Goal: Transaction & Acquisition: Book appointment/travel/reservation

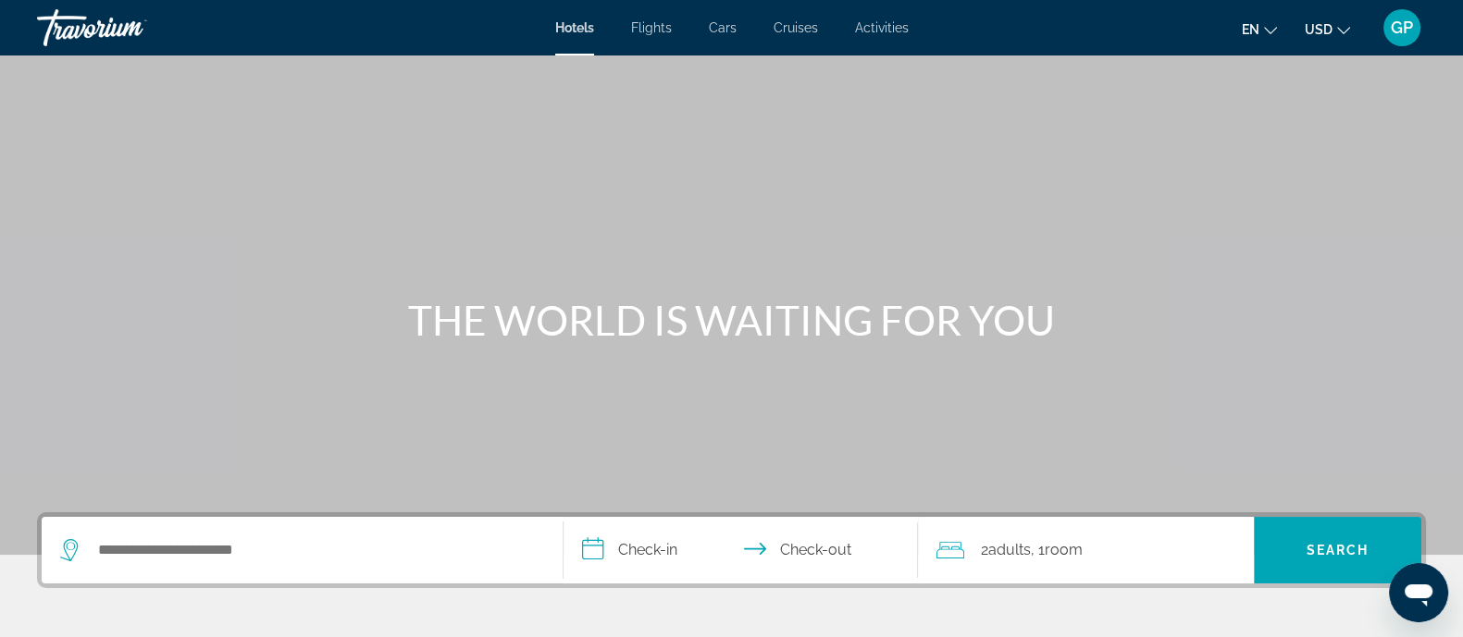
click at [797, 20] on span "Cruises" at bounding box center [795, 27] width 44 height 15
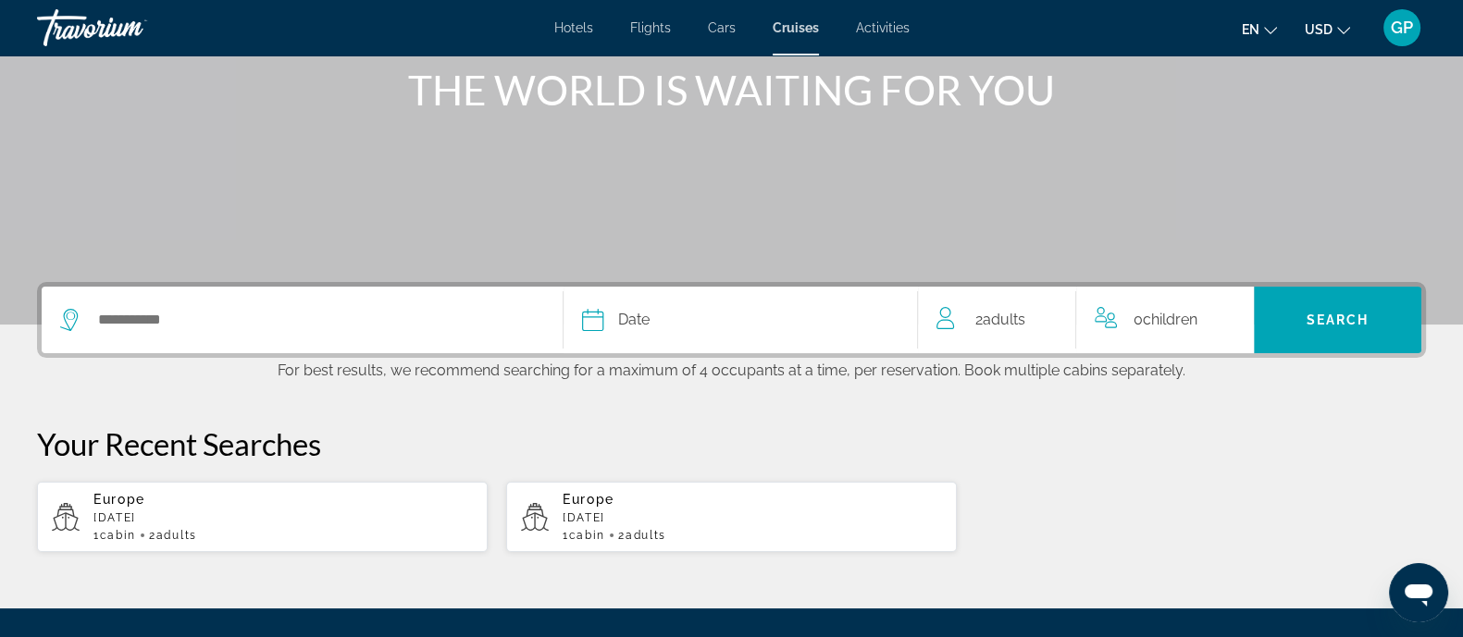
scroll to position [347, 0]
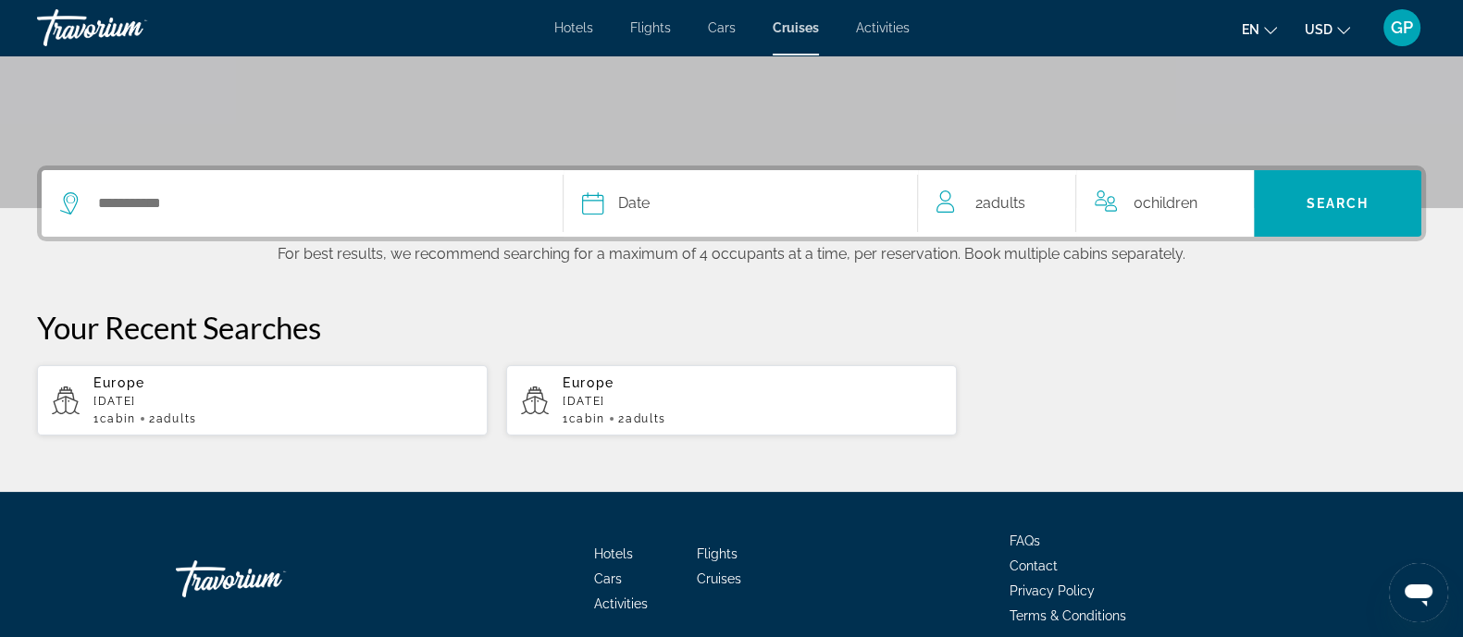
click at [672, 204] on div "Date" at bounding box center [740, 204] width 316 height 26
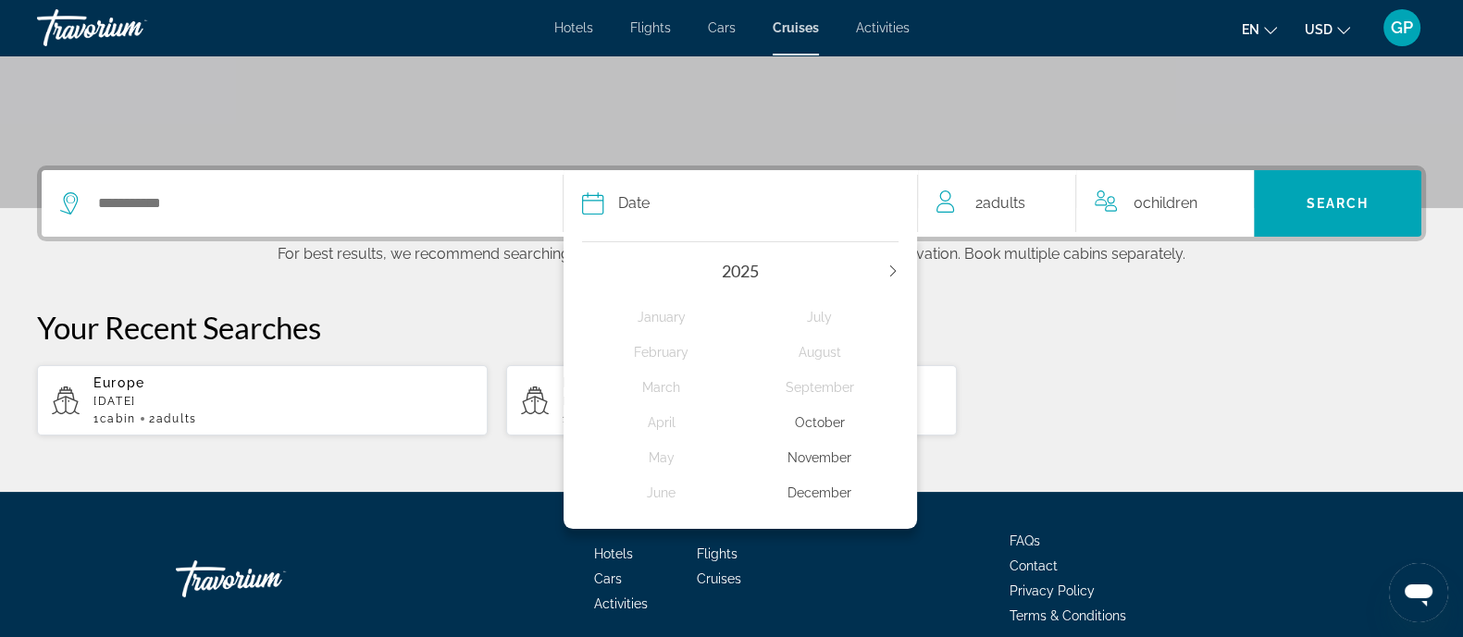
scroll to position [427, 0]
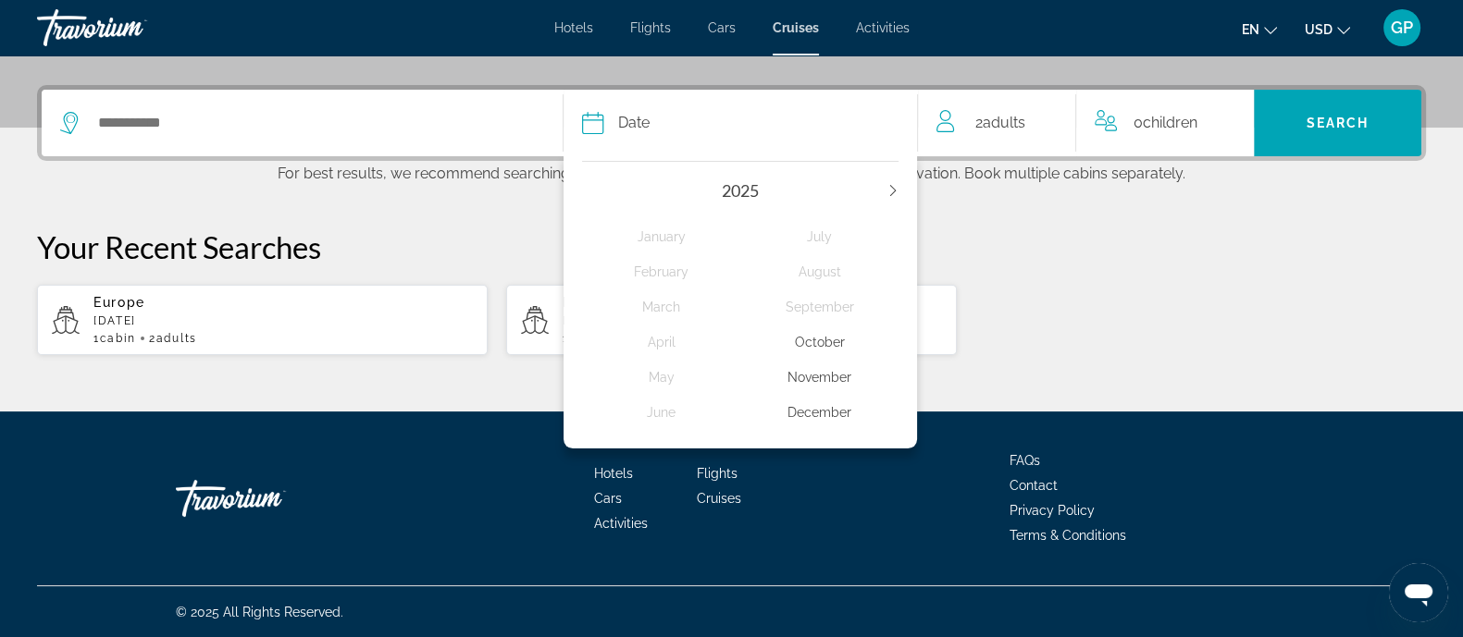
click at [892, 180] on div "2025" at bounding box center [740, 190] width 316 height 20
click at [891, 182] on div "2025" at bounding box center [740, 190] width 316 height 20
click at [893, 191] on icon "Next year" at bounding box center [892, 190] width 11 height 11
click at [823, 236] on div "July" at bounding box center [819, 236] width 158 height 33
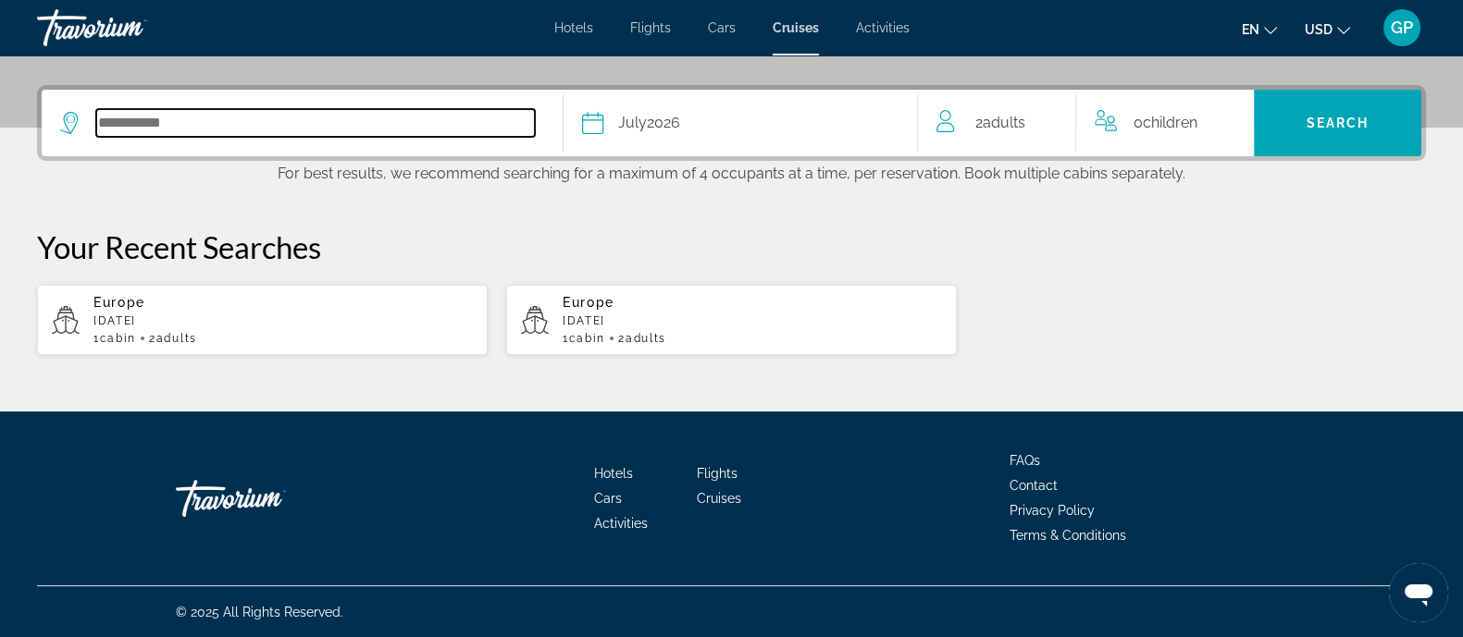
click at [166, 128] on input "Select cruise destination" at bounding box center [315, 123] width 439 height 28
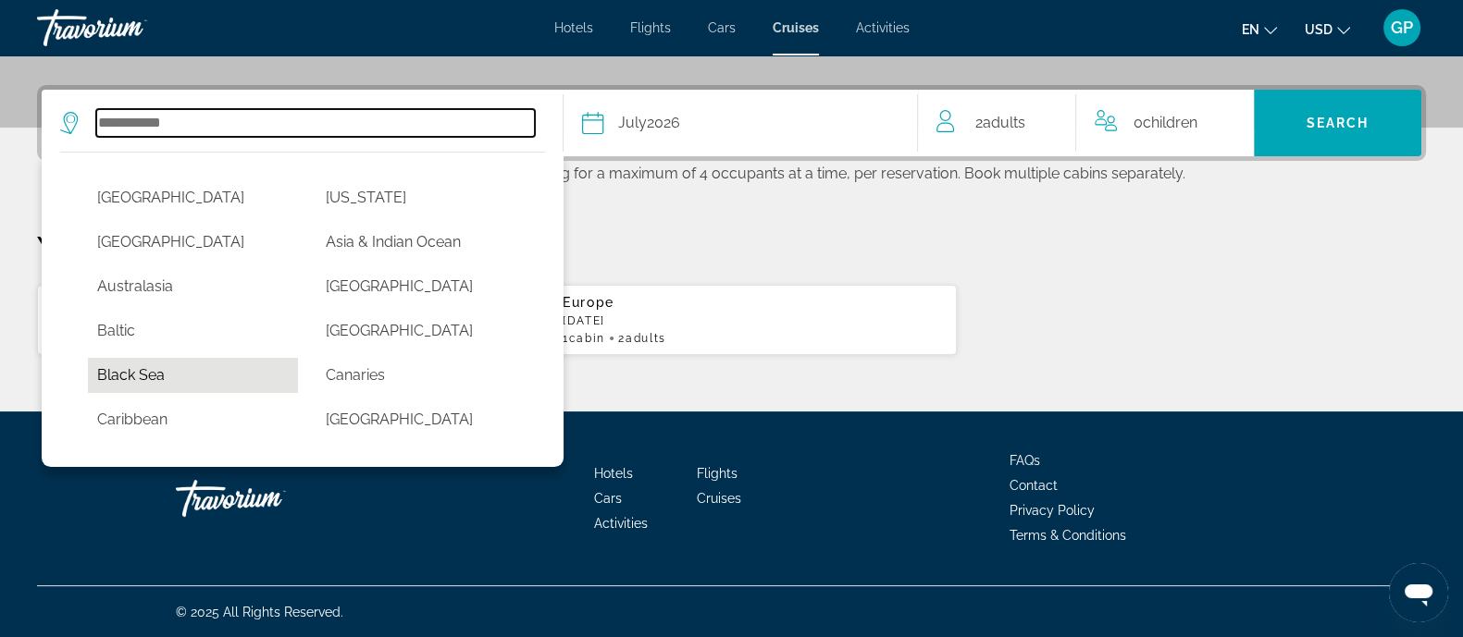
scroll to position [115, 0]
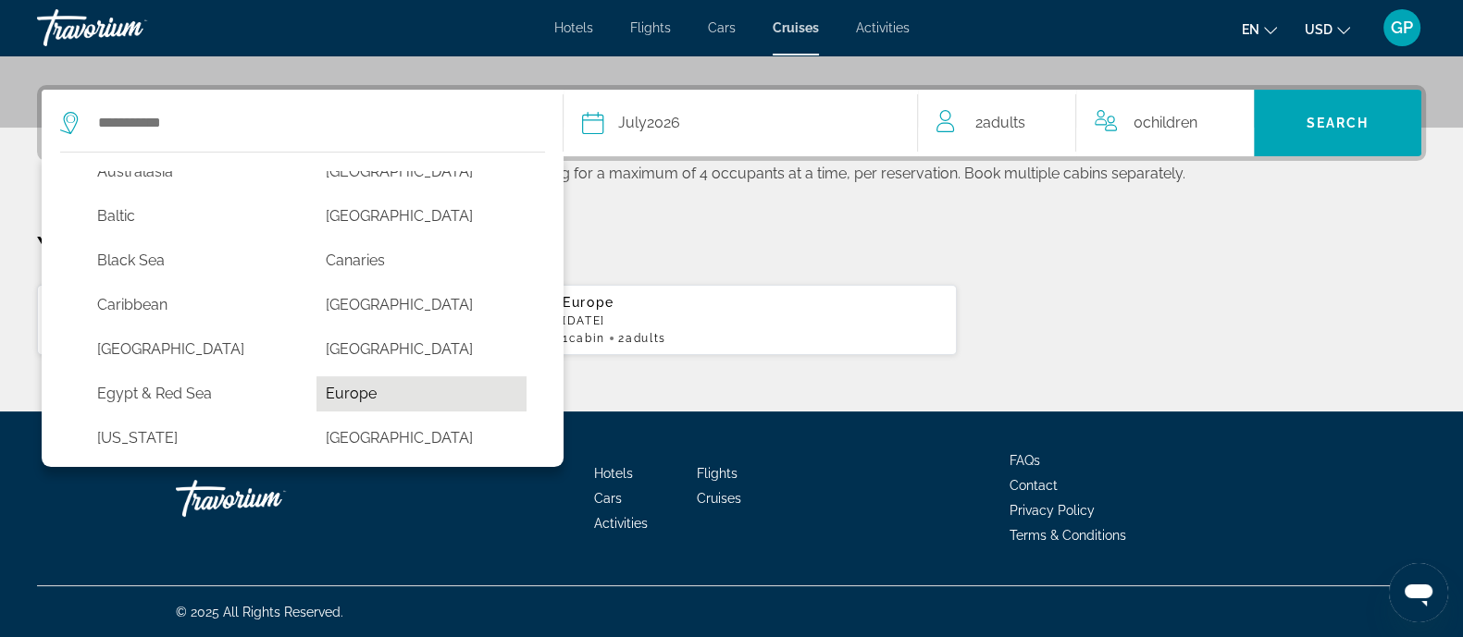
click at [340, 394] on button "Europe" at bounding box center [421, 394] width 210 height 35
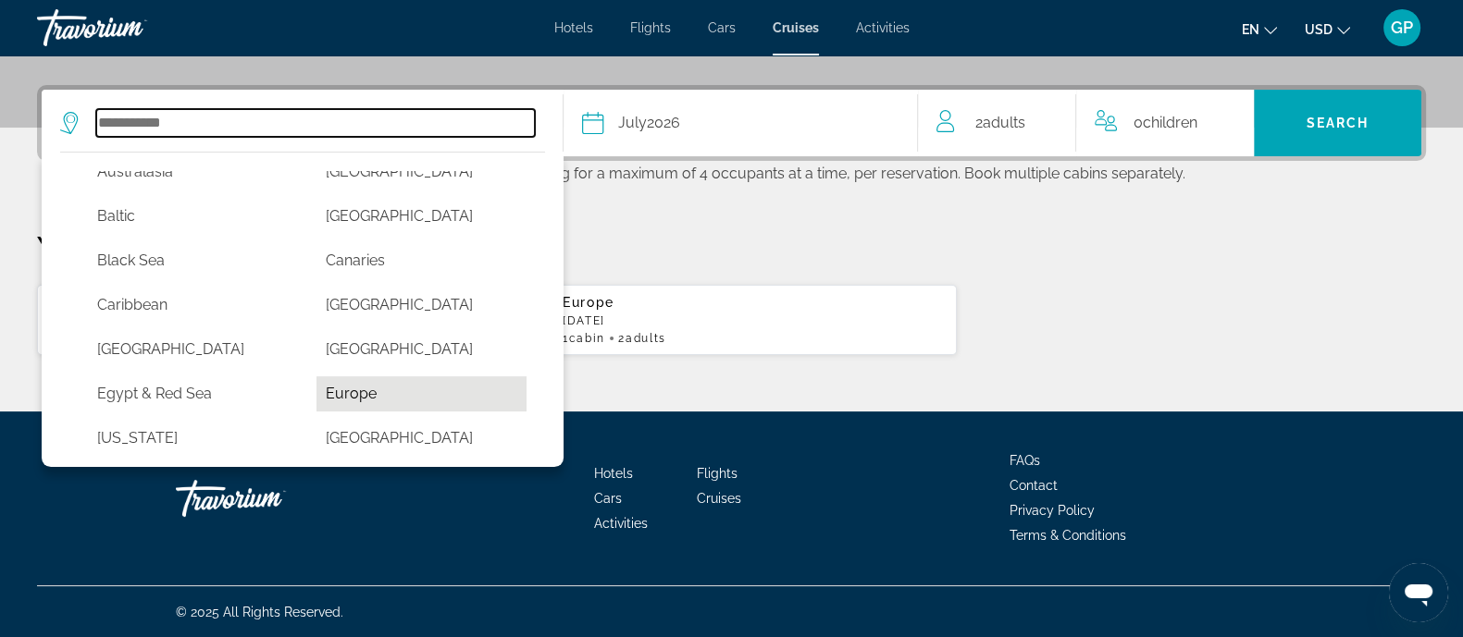
type input "******"
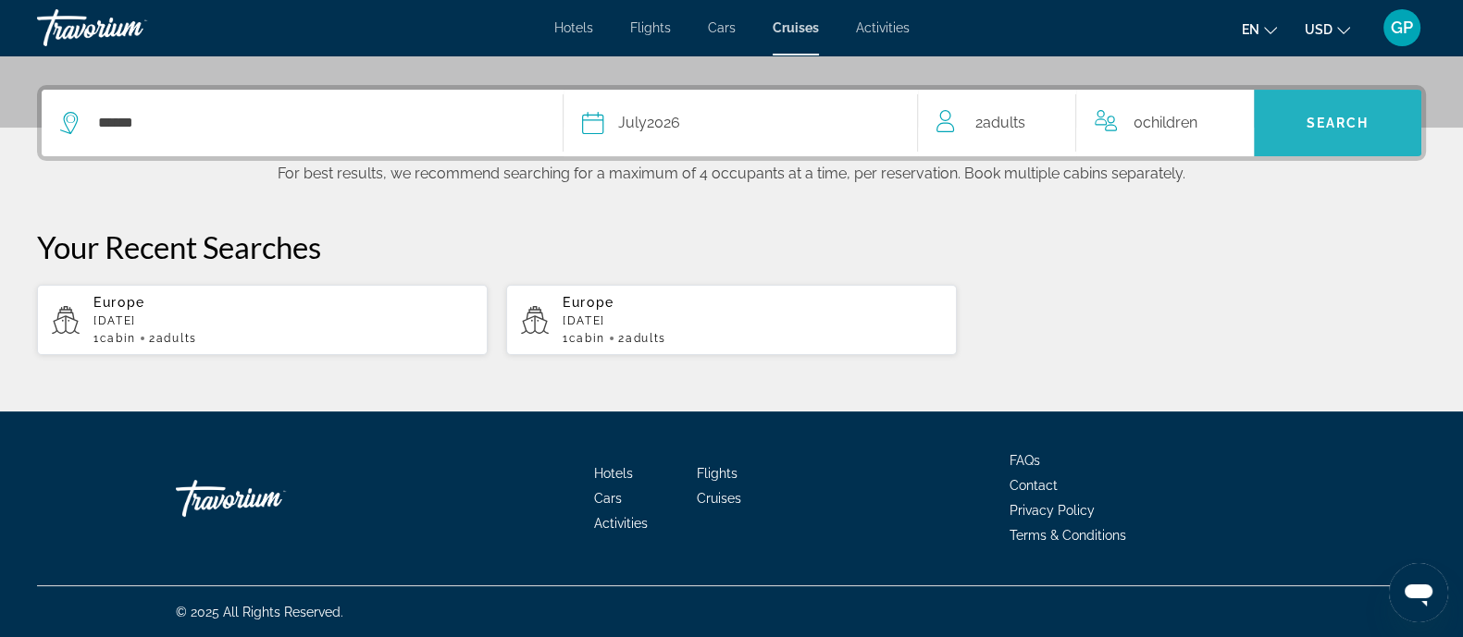
click at [1306, 127] on span "Search" at bounding box center [1337, 123] width 63 height 15
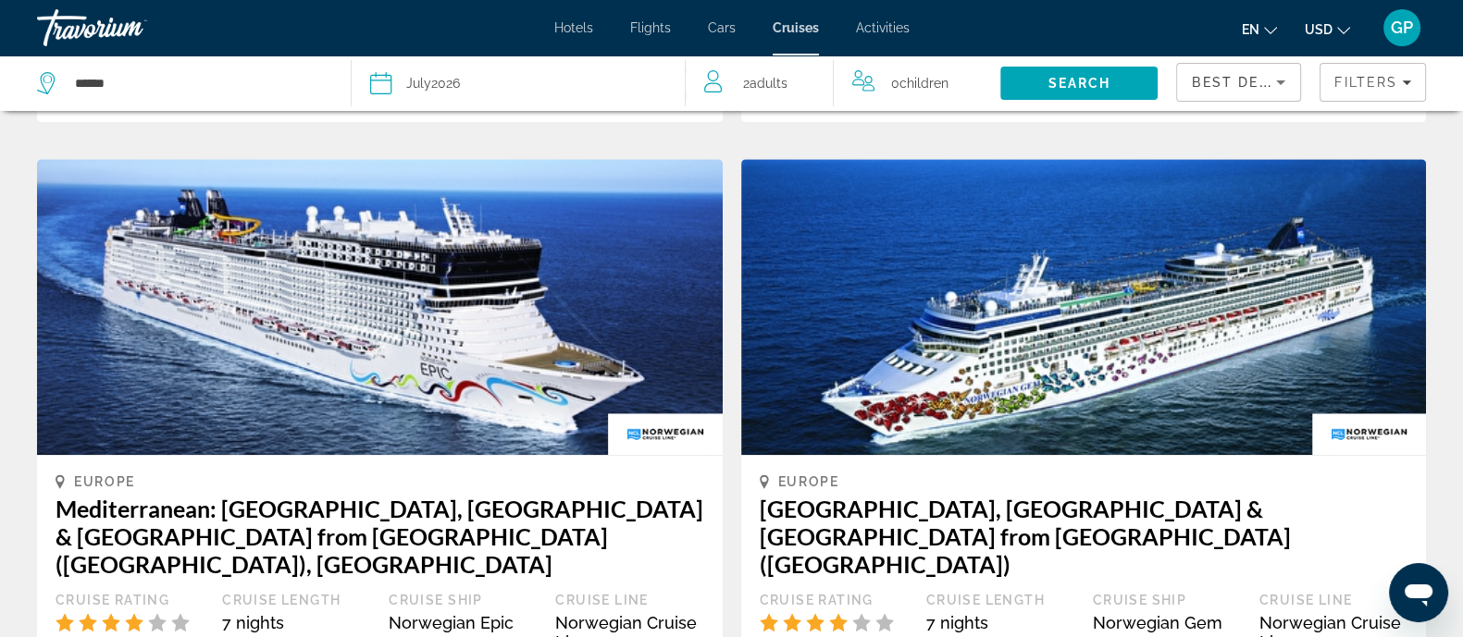
scroll to position [2313, 0]
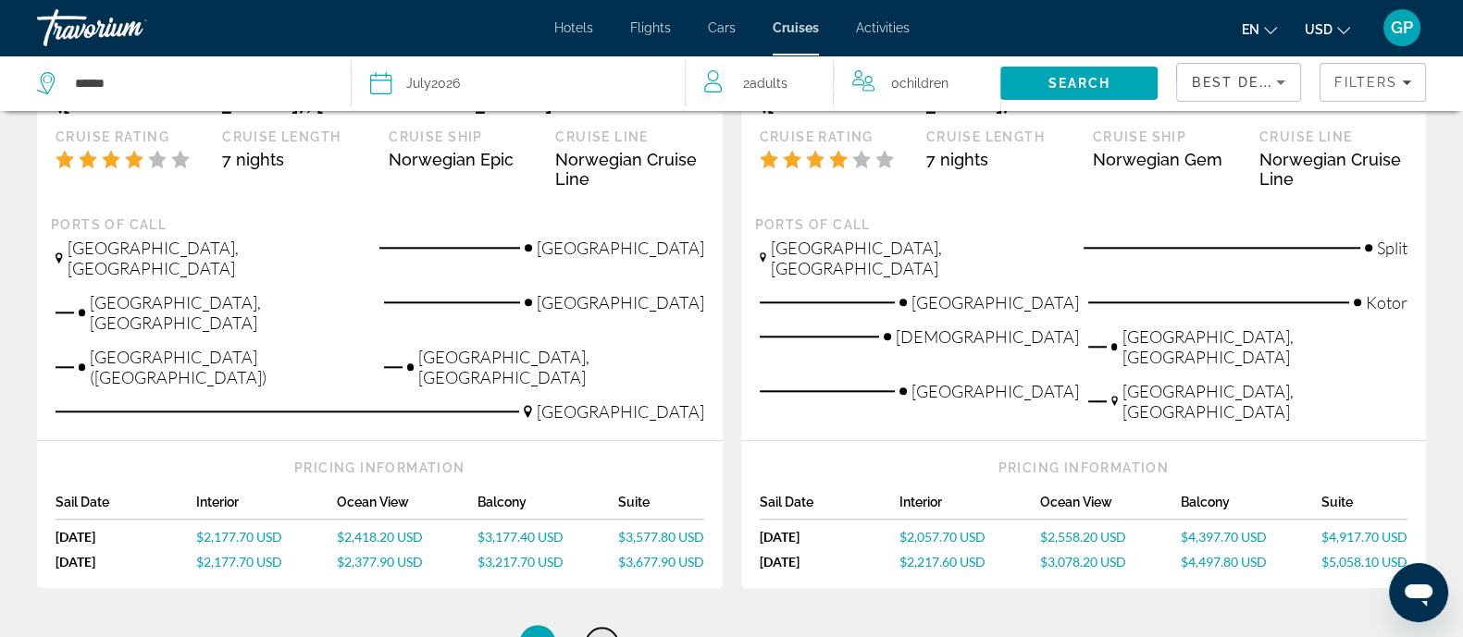
click at [595, 628] on link "page 2" at bounding box center [602, 644] width 32 height 32
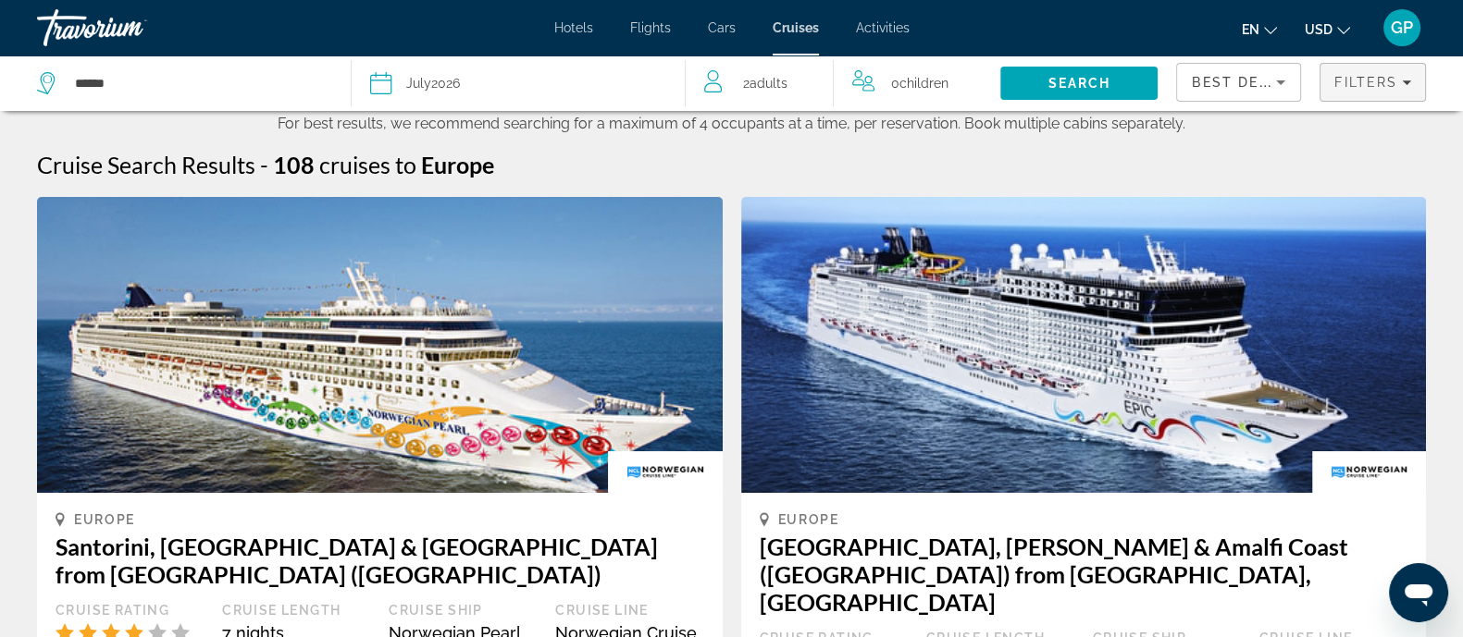
click at [1388, 86] on span "Filters" at bounding box center [1365, 82] width 63 height 15
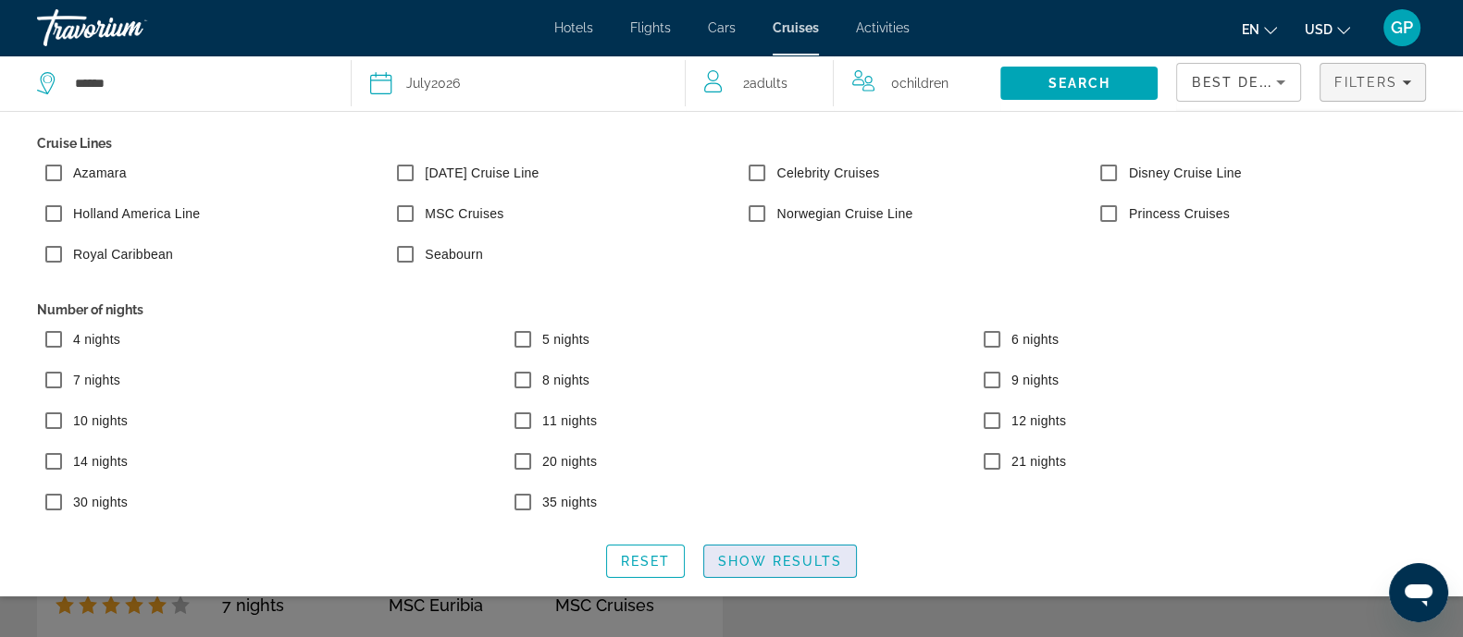
click at [777, 569] on span "Show Results" at bounding box center [780, 561] width 124 height 15
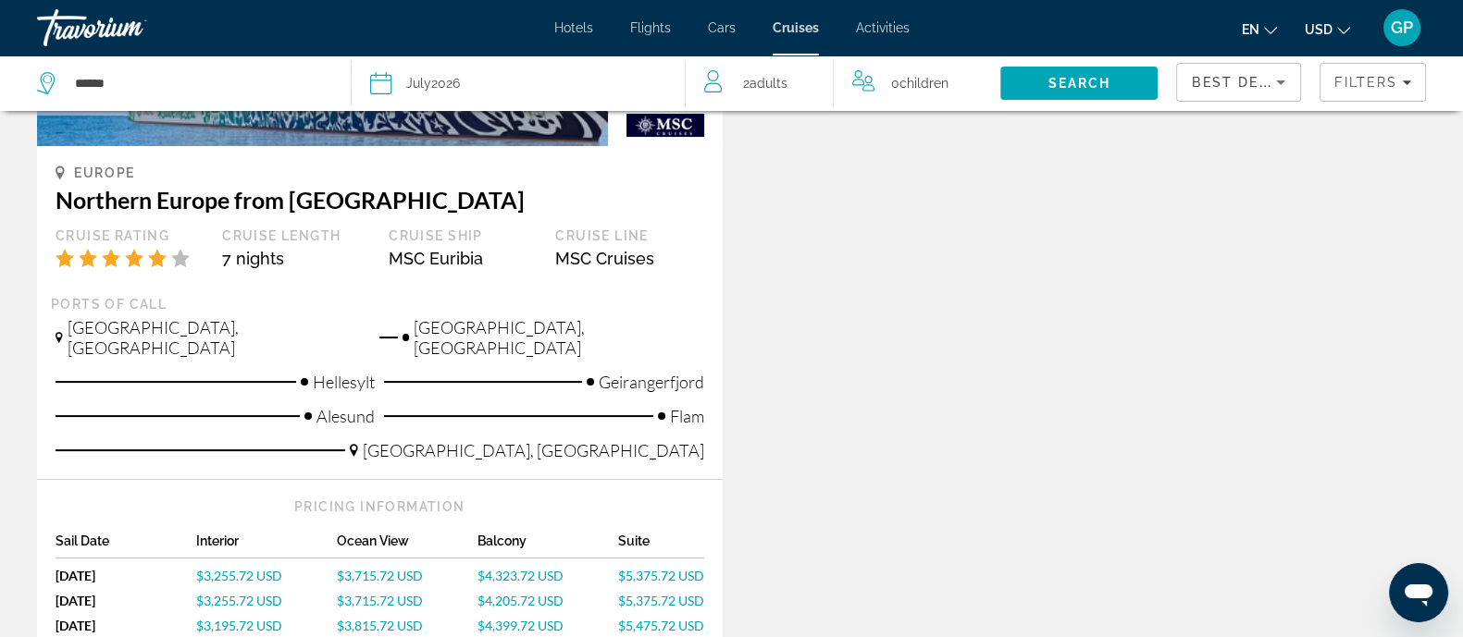
scroll to position [462, 0]
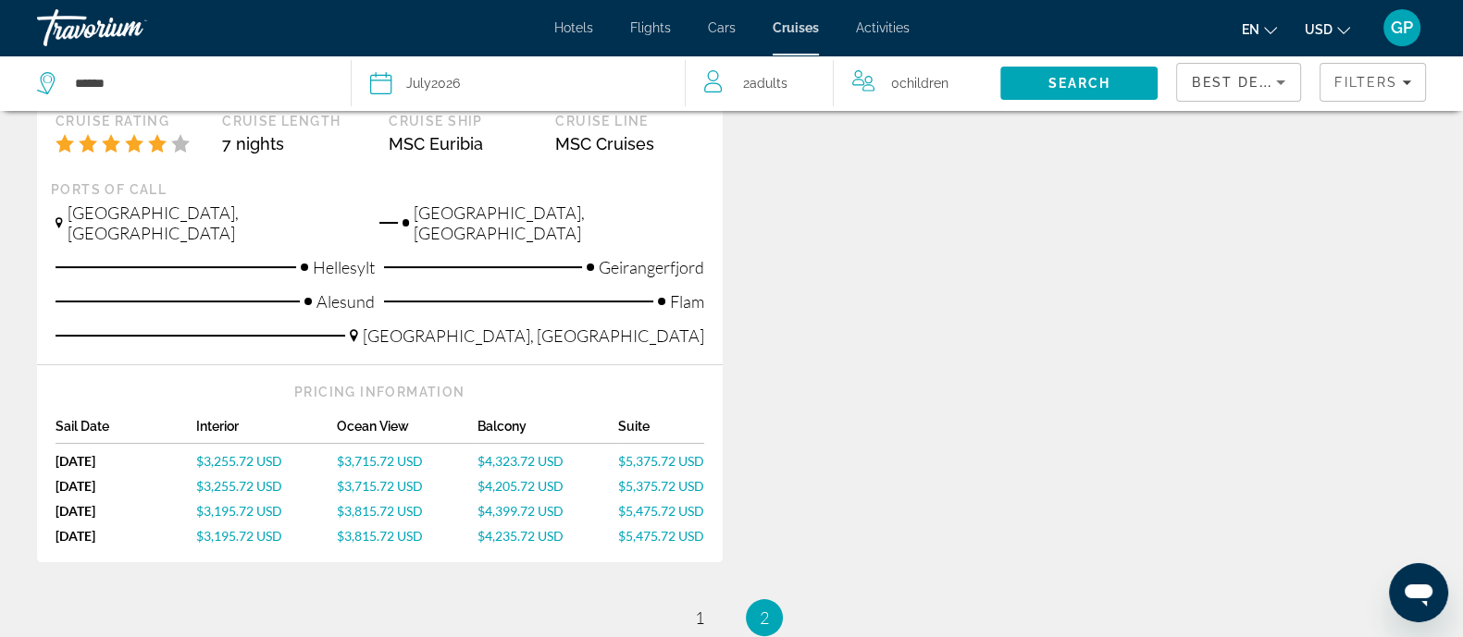
click at [514, 503] on span "$4,399.72 USD" at bounding box center [520, 511] width 86 height 16
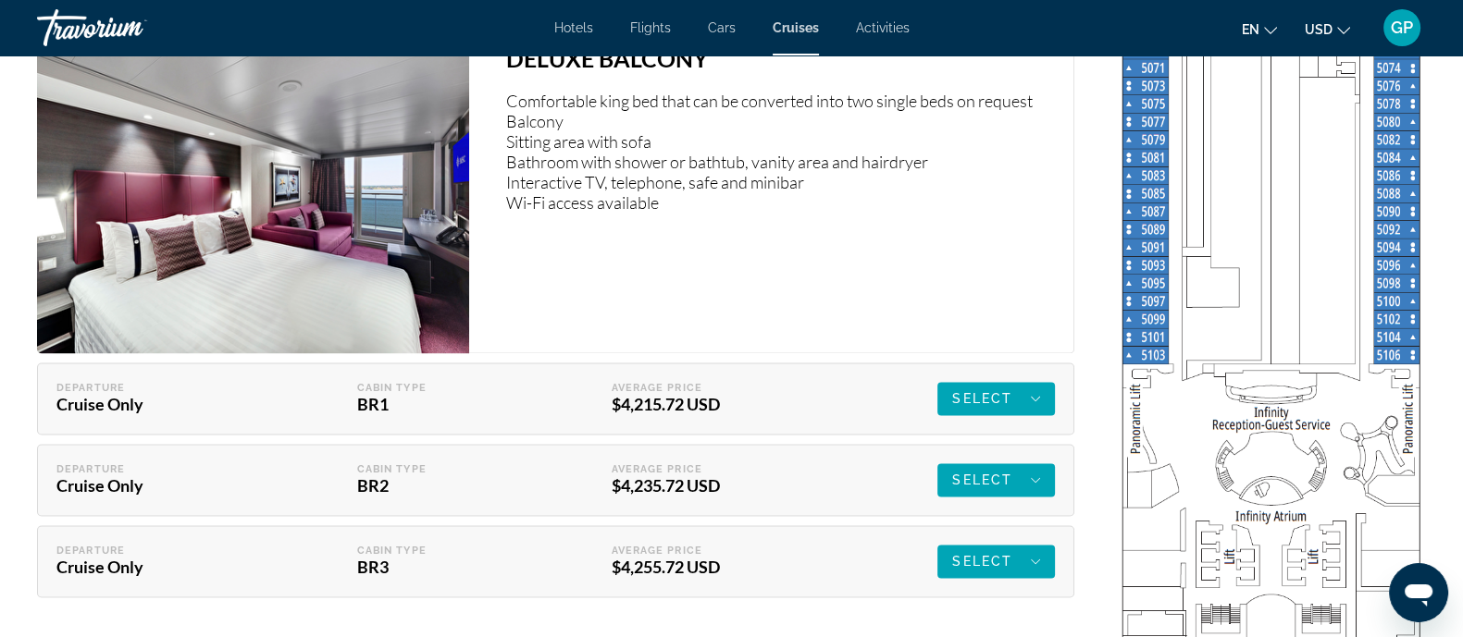
scroll to position [3816, 0]
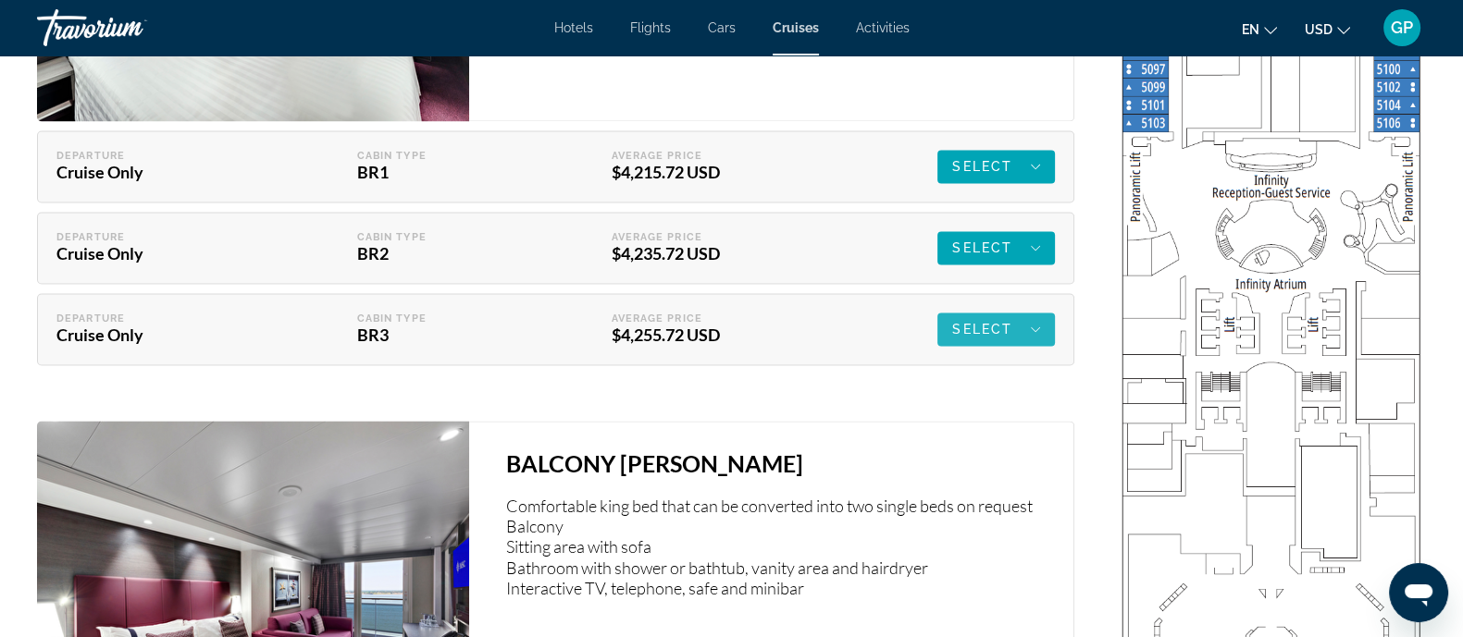
click at [1040, 319] on span "Main content" at bounding box center [995, 329] width 117 height 44
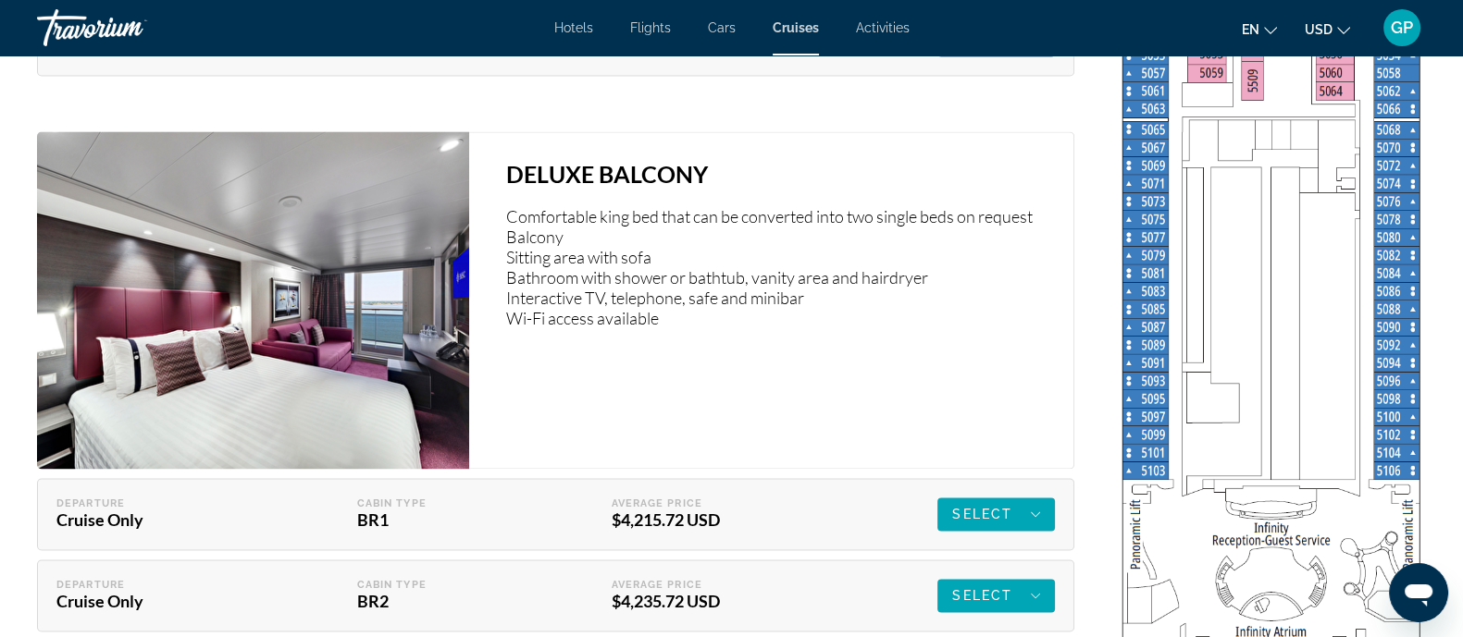
scroll to position [3700, 0]
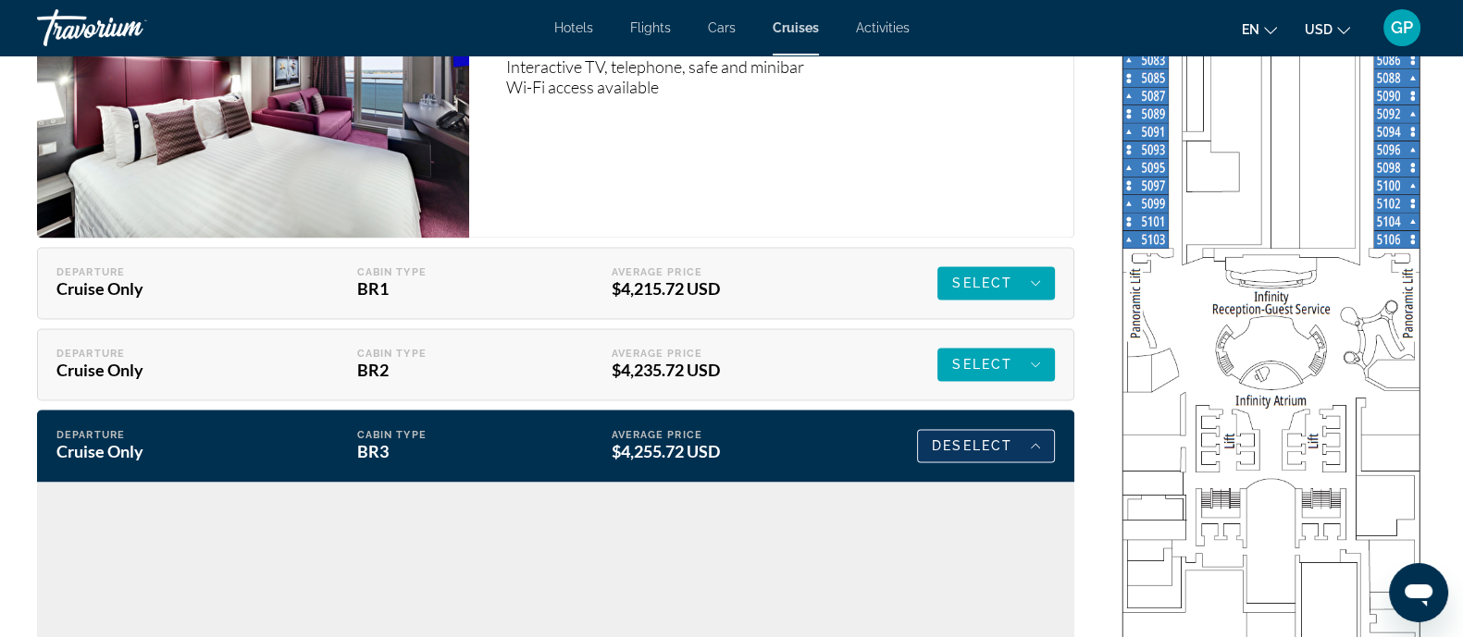
click at [989, 441] on span "Deselect" at bounding box center [972, 446] width 80 height 15
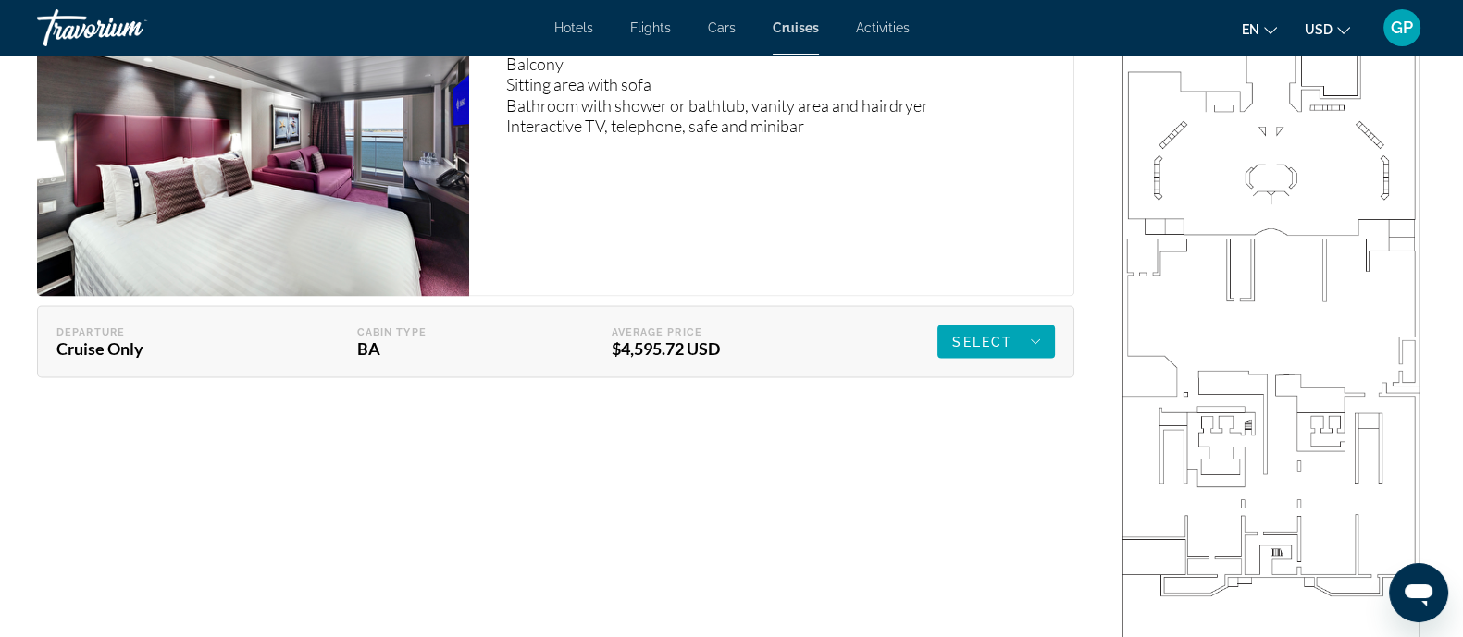
scroll to position [4394, 0]
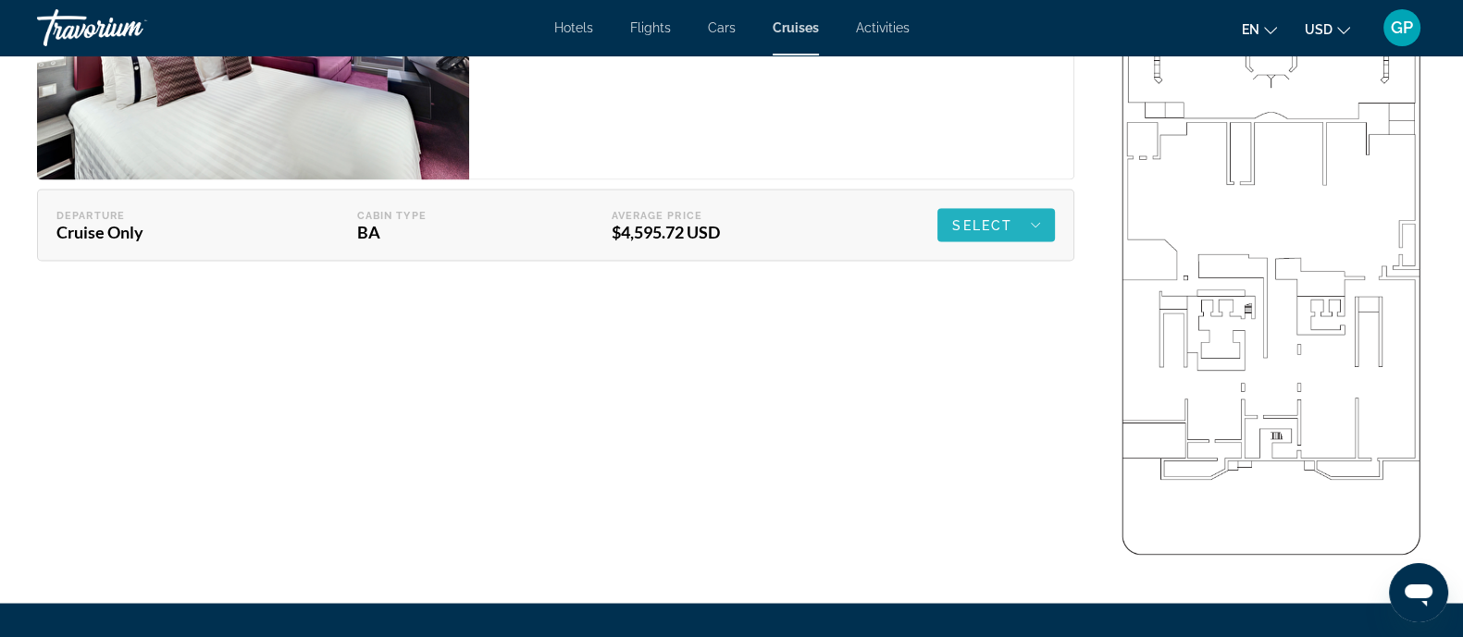
click at [980, 219] on span "Select" at bounding box center [982, 225] width 60 height 15
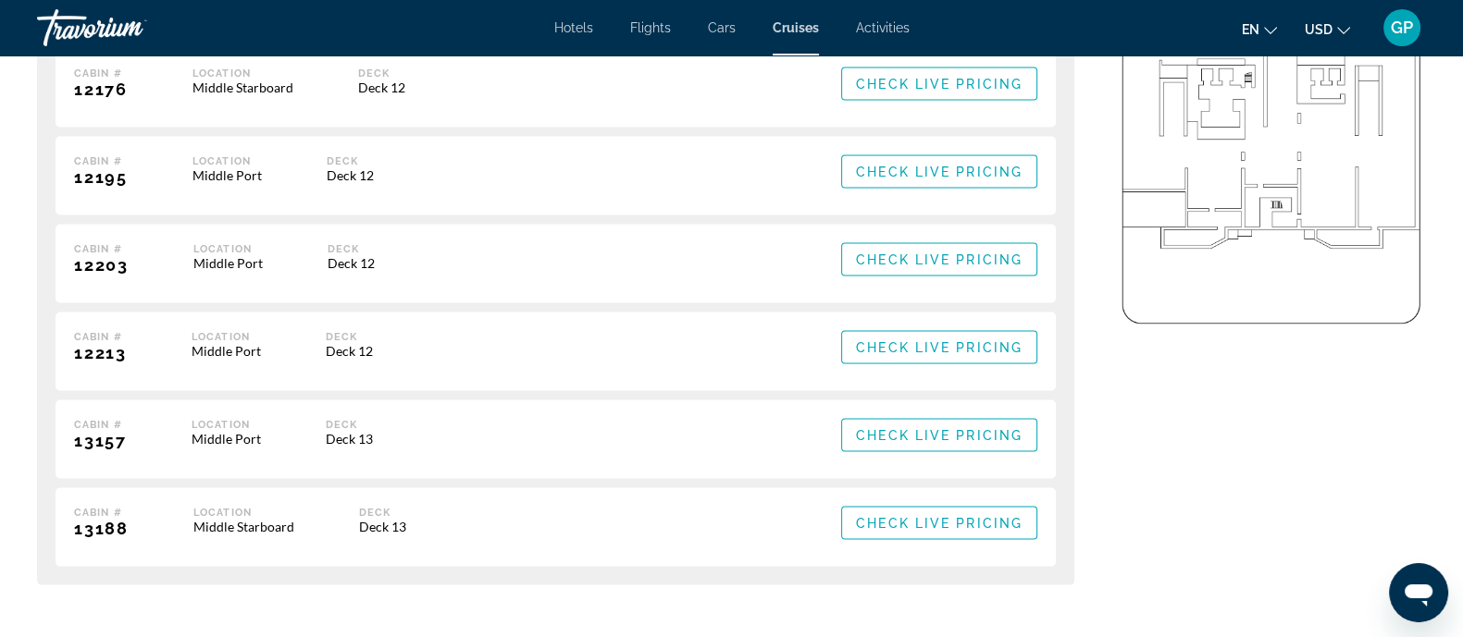
scroll to position [4510, 0]
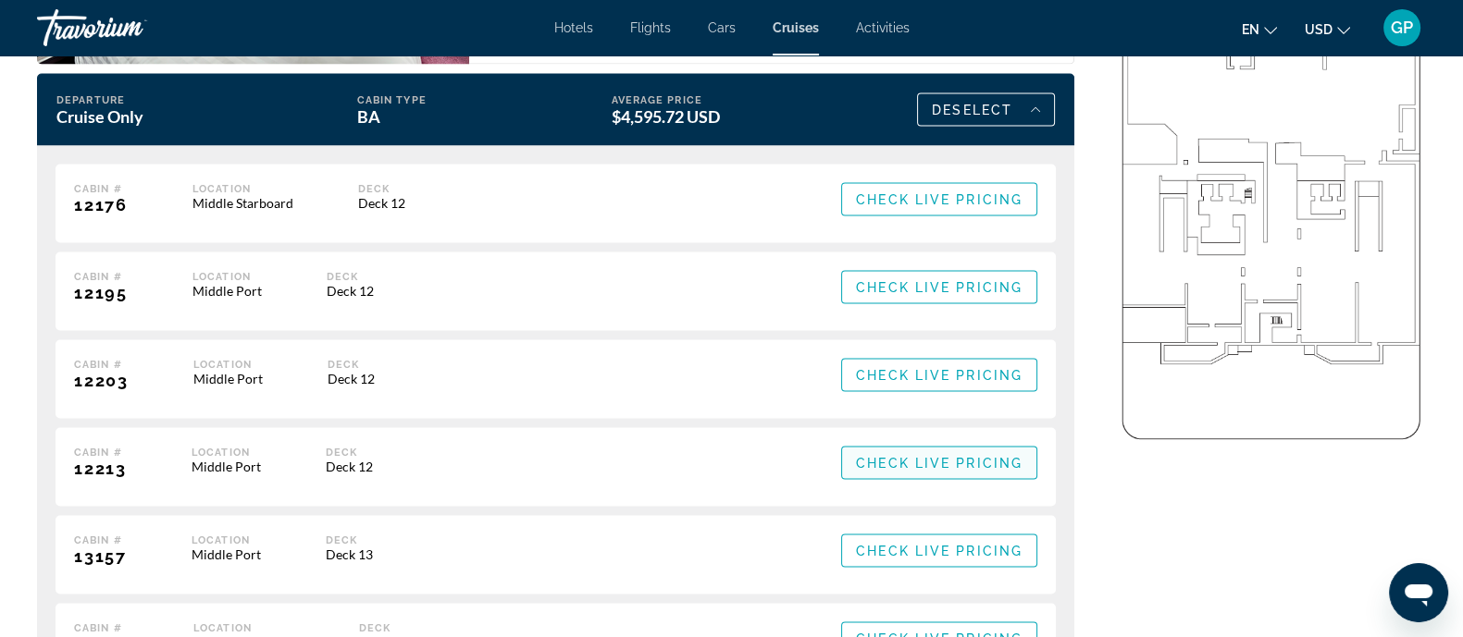
click at [886, 458] on span "Check Live Pricing" at bounding box center [939, 463] width 167 height 15
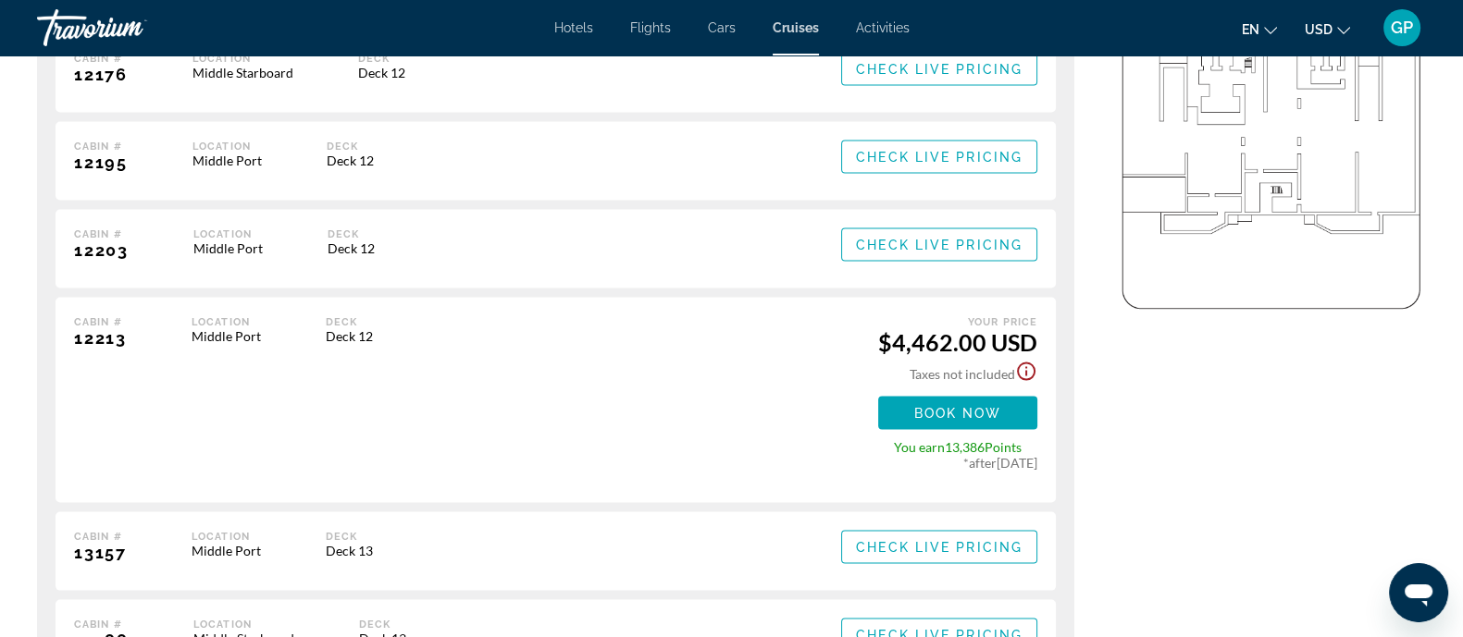
scroll to position [4756, 0]
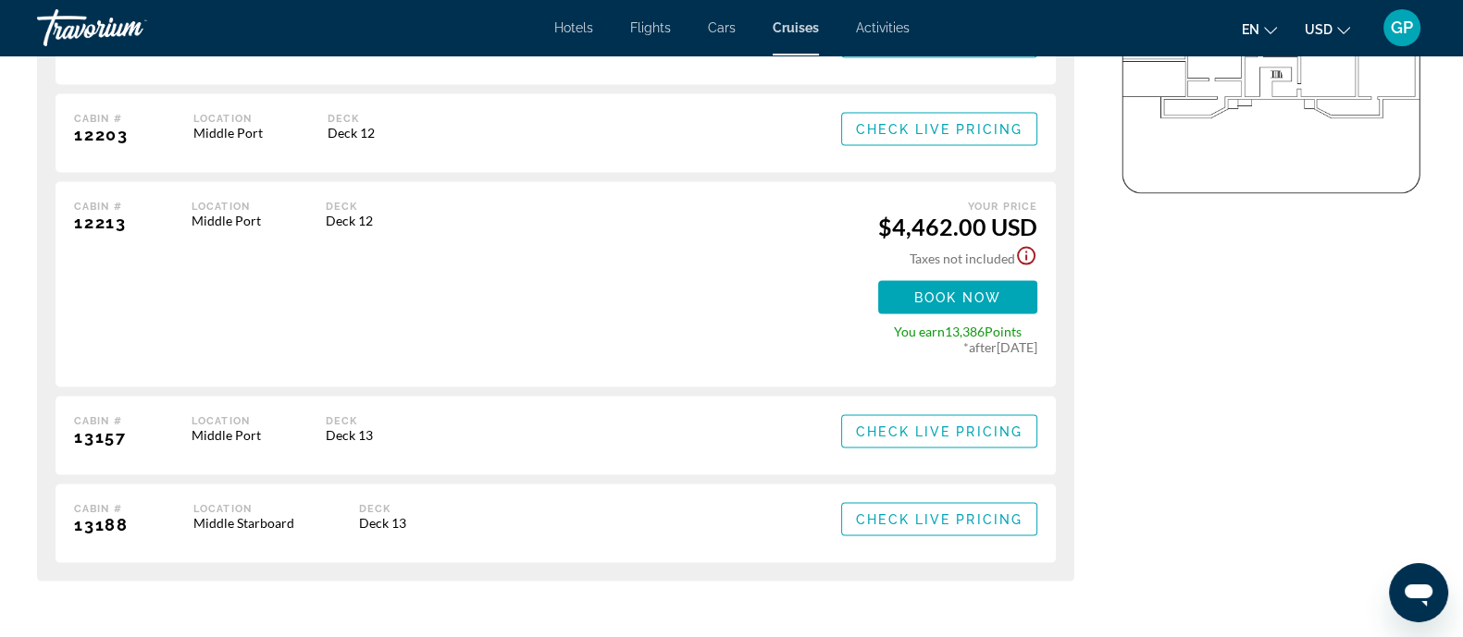
click at [1028, 252] on icon "Show Taxes and Fees disclaimer" at bounding box center [1026, 256] width 22 height 22
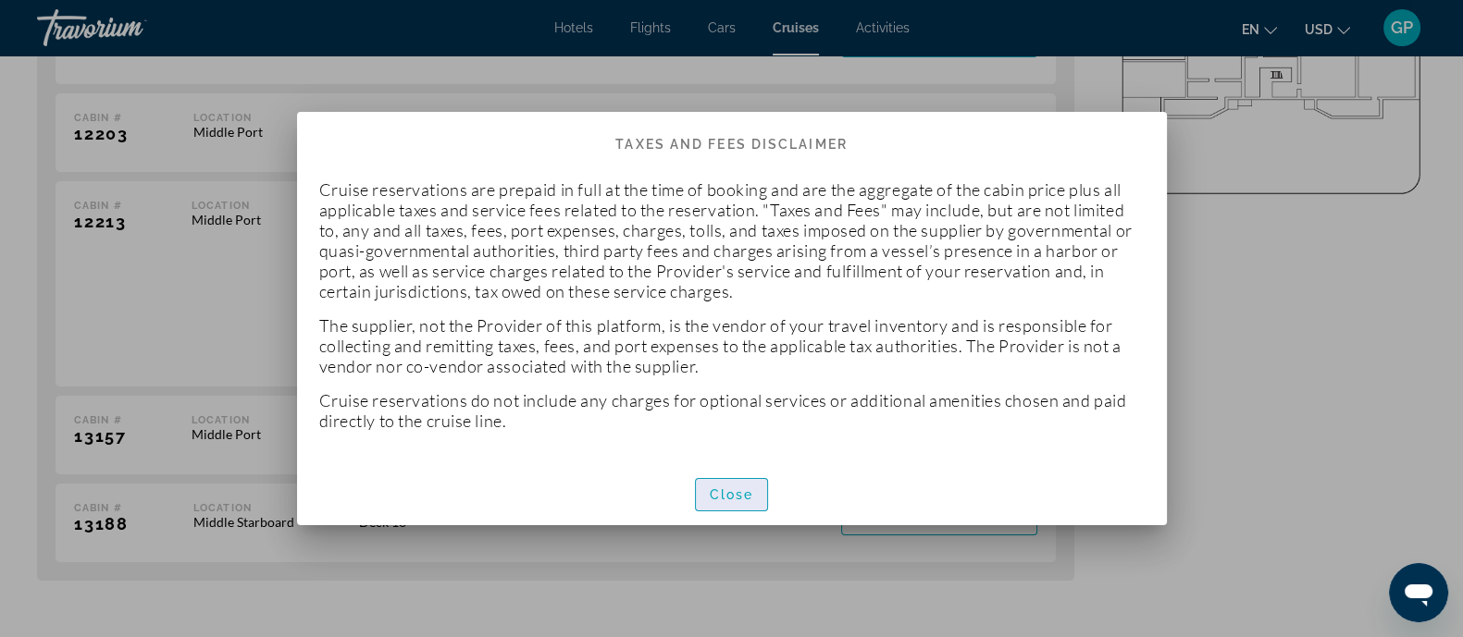
click at [711, 499] on span "Close" at bounding box center [732, 495] width 44 height 15
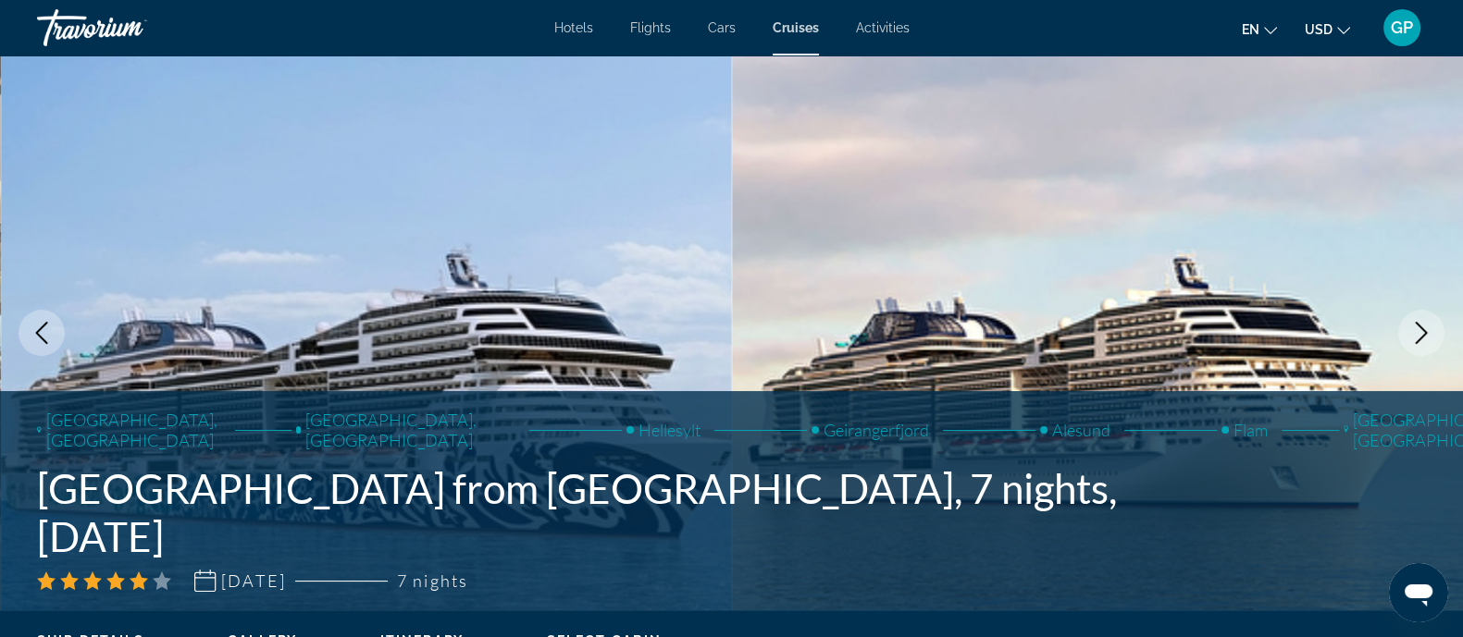
scroll to position [4756, 0]
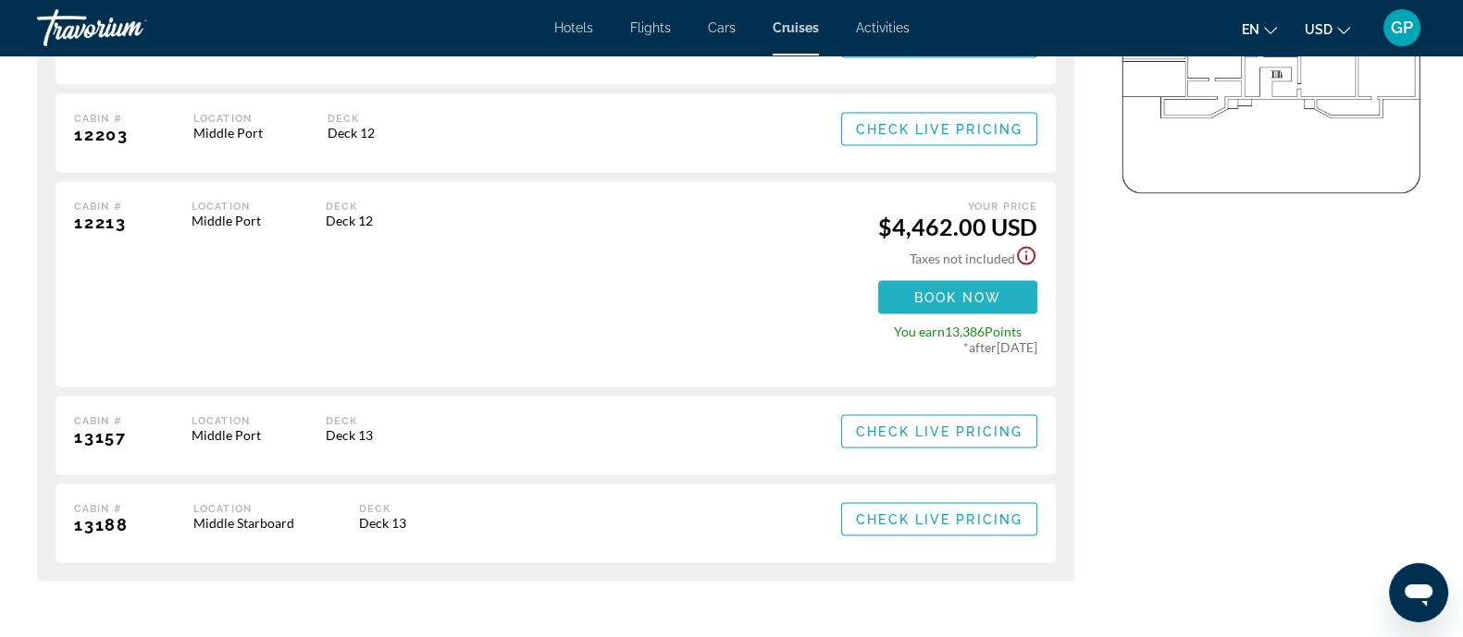
click at [973, 298] on span "Book now" at bounding box center [958, 297] width 88 height 15
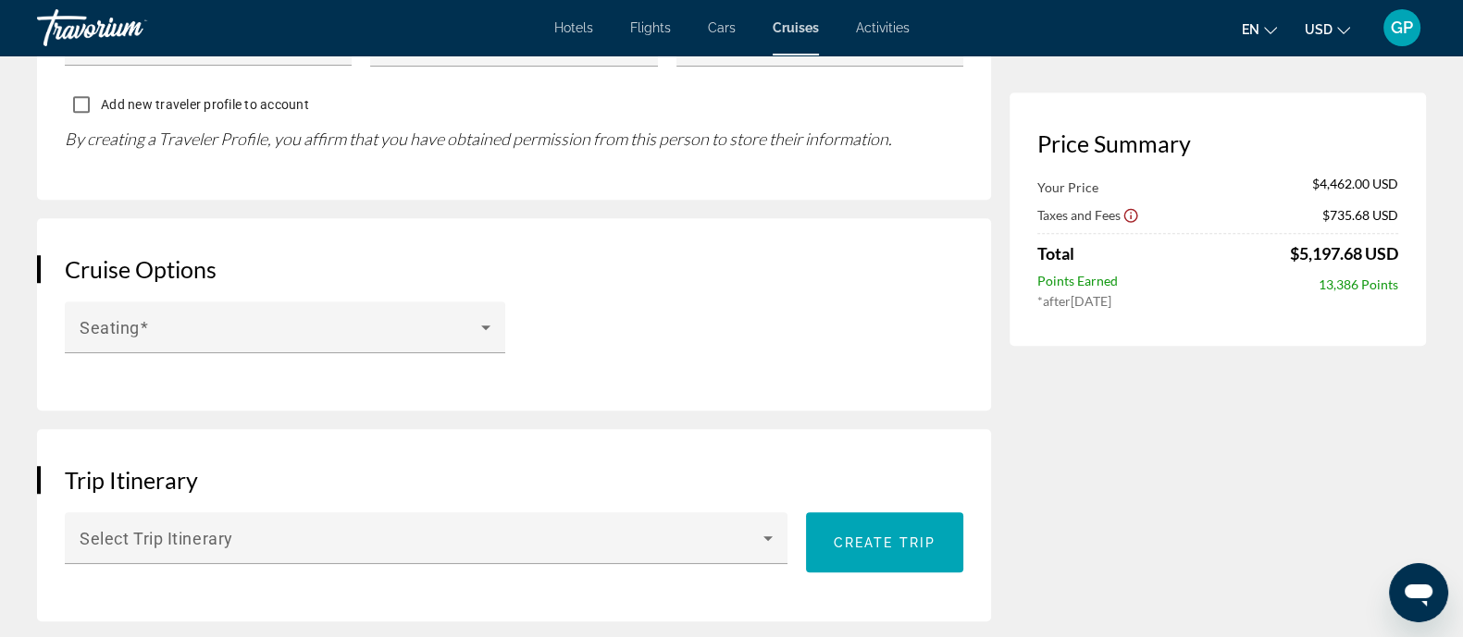
scroll to position [1966, 0]
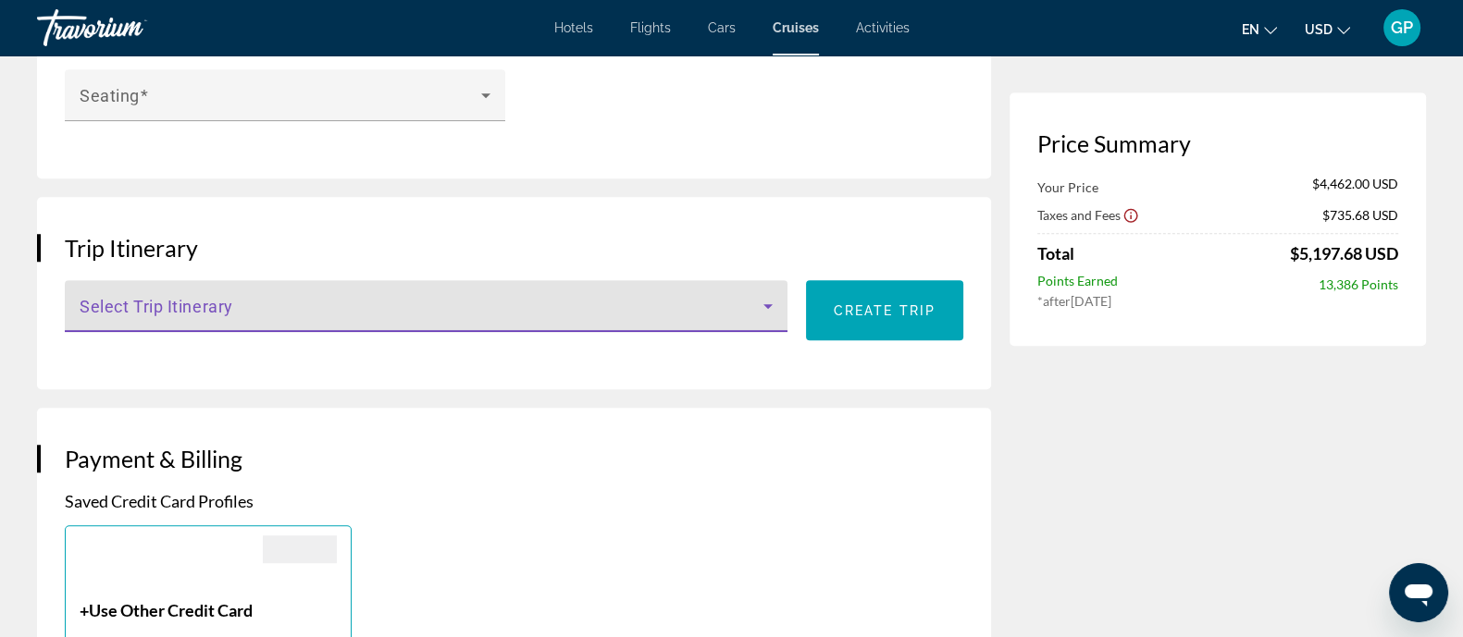
click at [768, 295] on icon "Main content" at bounding box center [768, 306] width 22 height 22
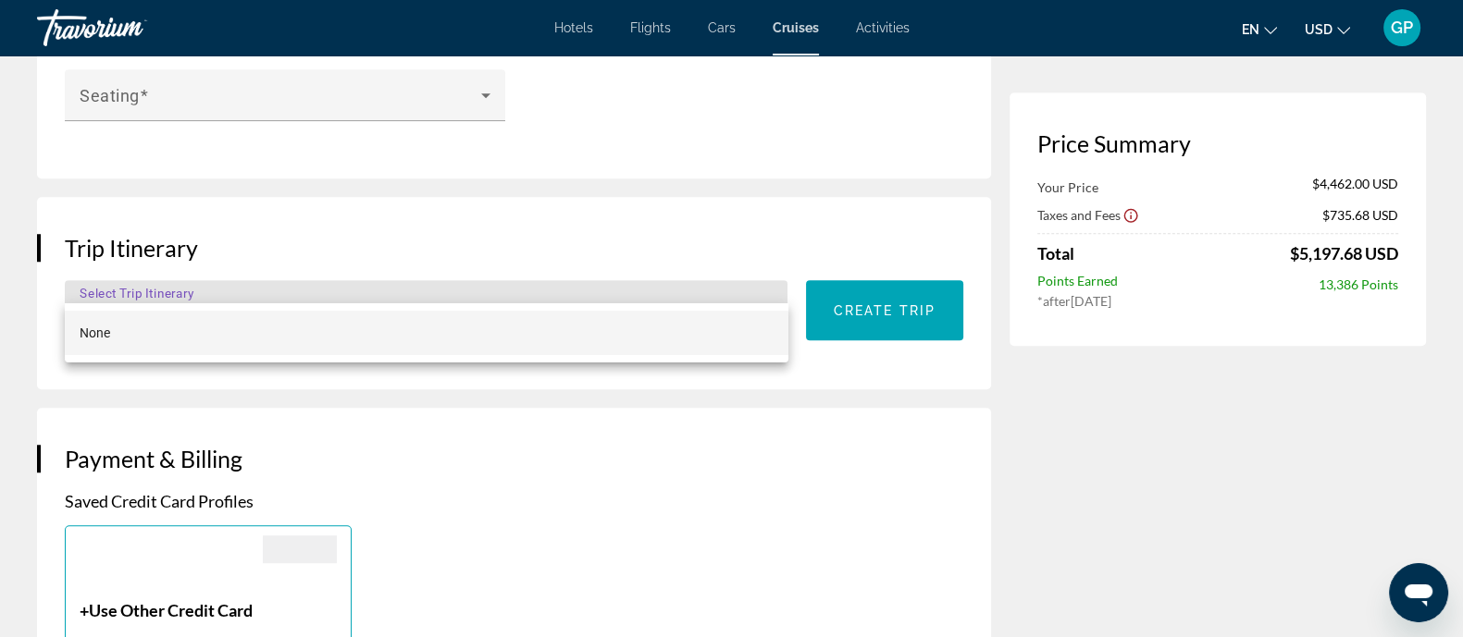
click at [768, 267] on div at bounding box center [731, 318] width 1463 height 637
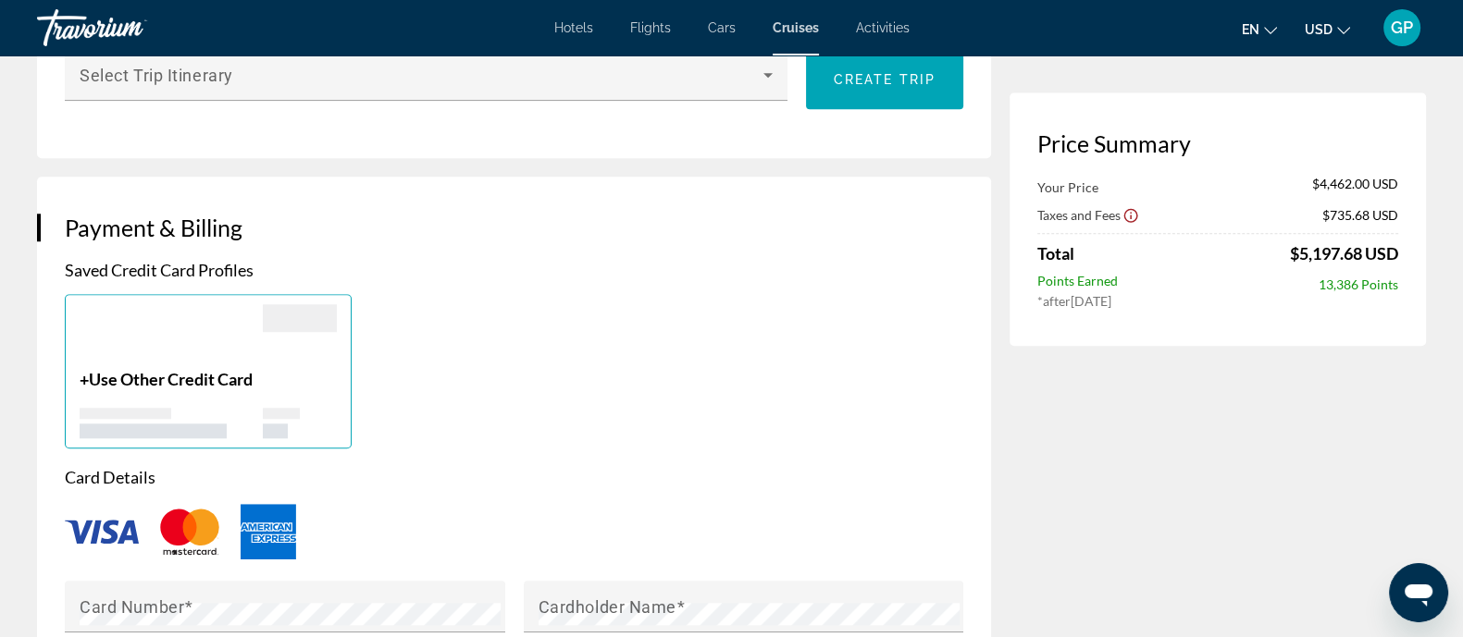
scroll to position [1734, 0]
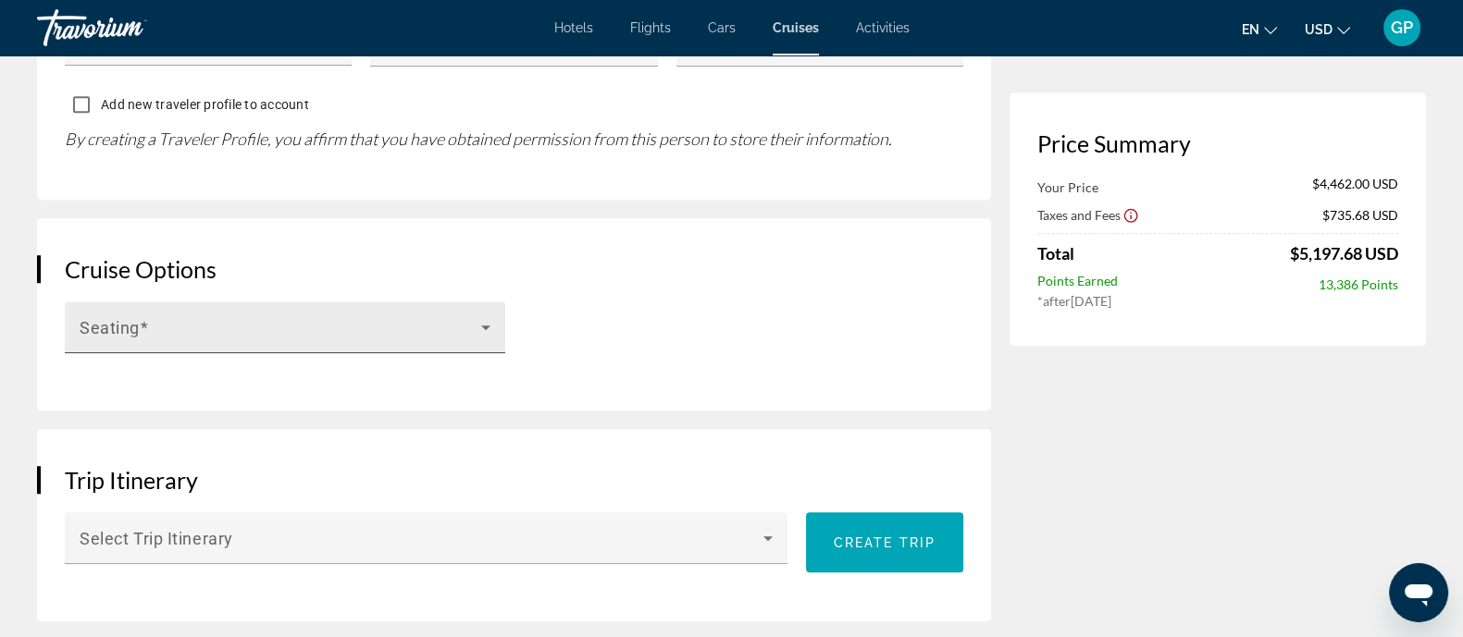
click at [487, 316] on icon "Main content" at bounding box center [486, 327] width 22 height 22
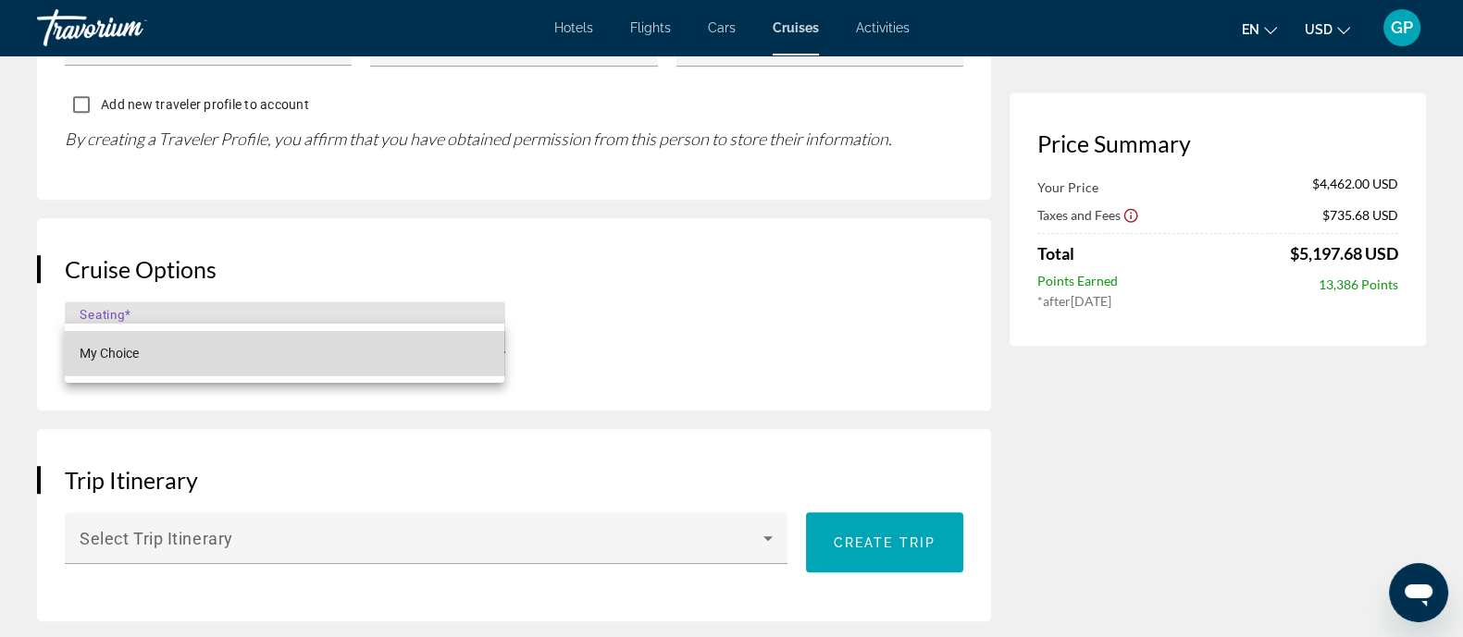
click at [387, 353] on mat-option "My Choice" at bounding box center [284, 353] width 439 height 44
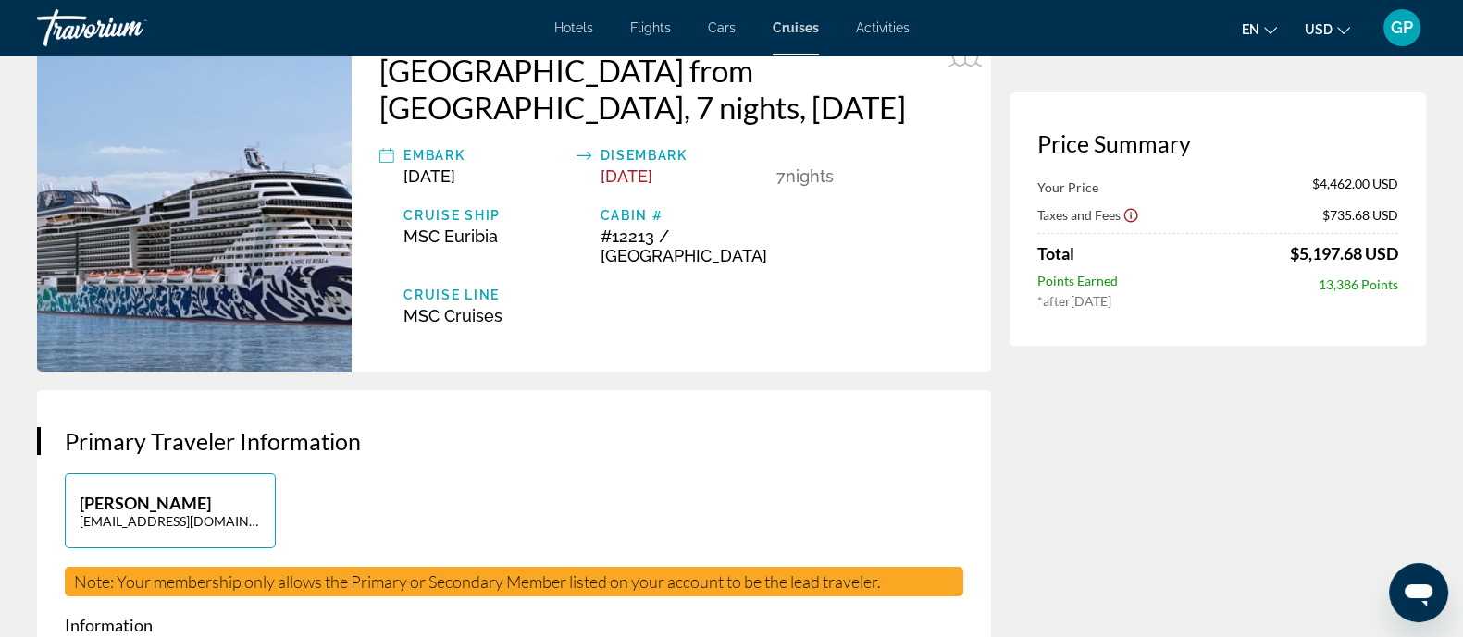
scroll to position [0, 0]
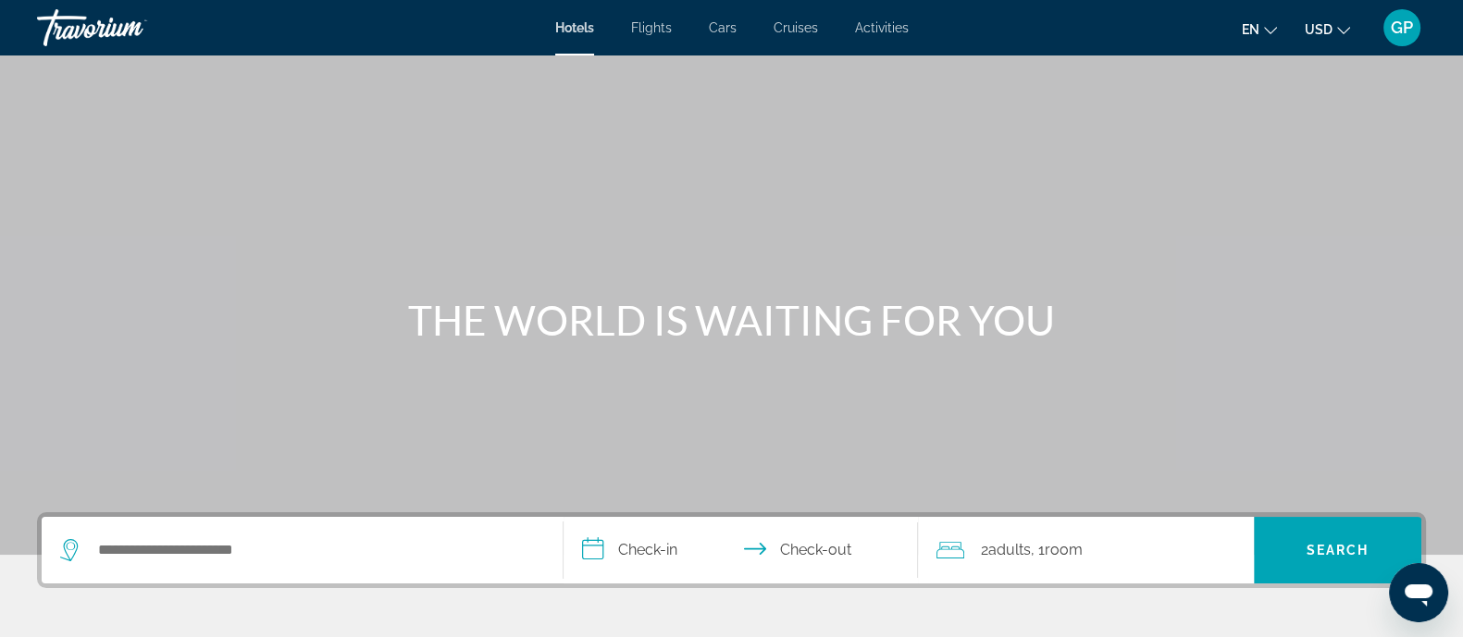
click at [800, 29] on span "Cruises" at bounding box center [795, 27] width 44 height 15
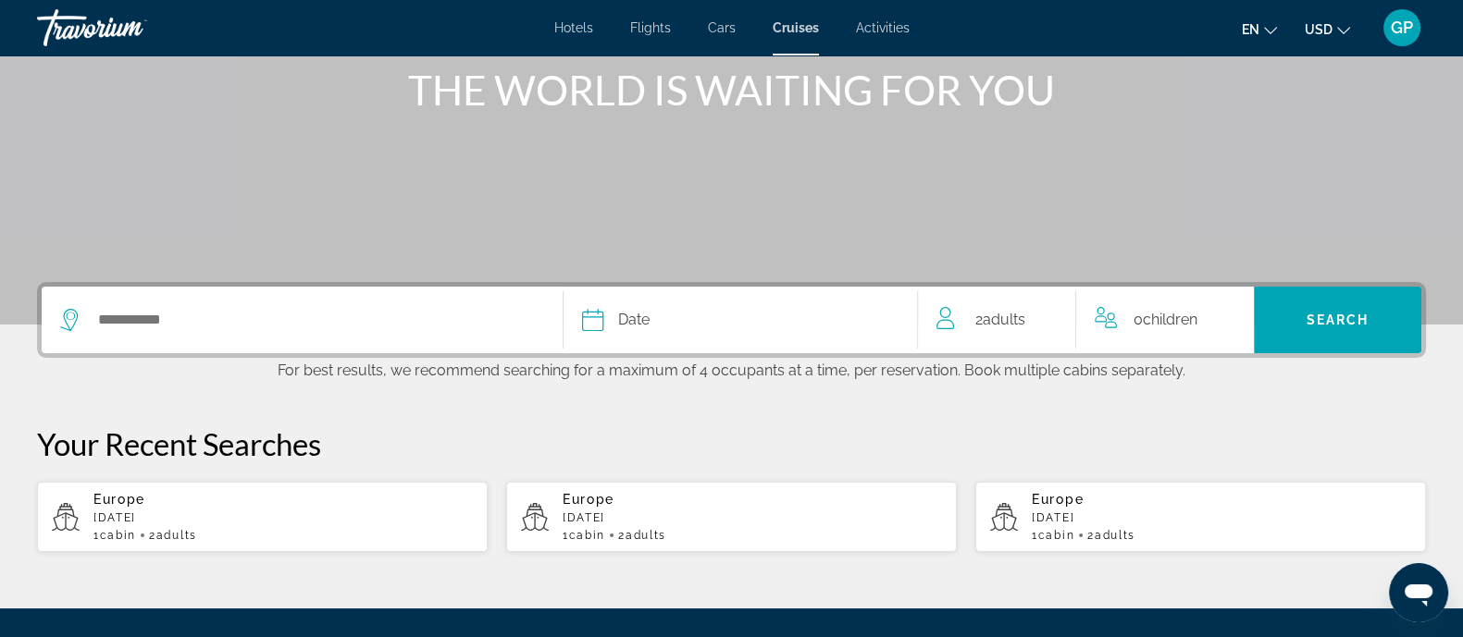
scroll to position [347, 0]
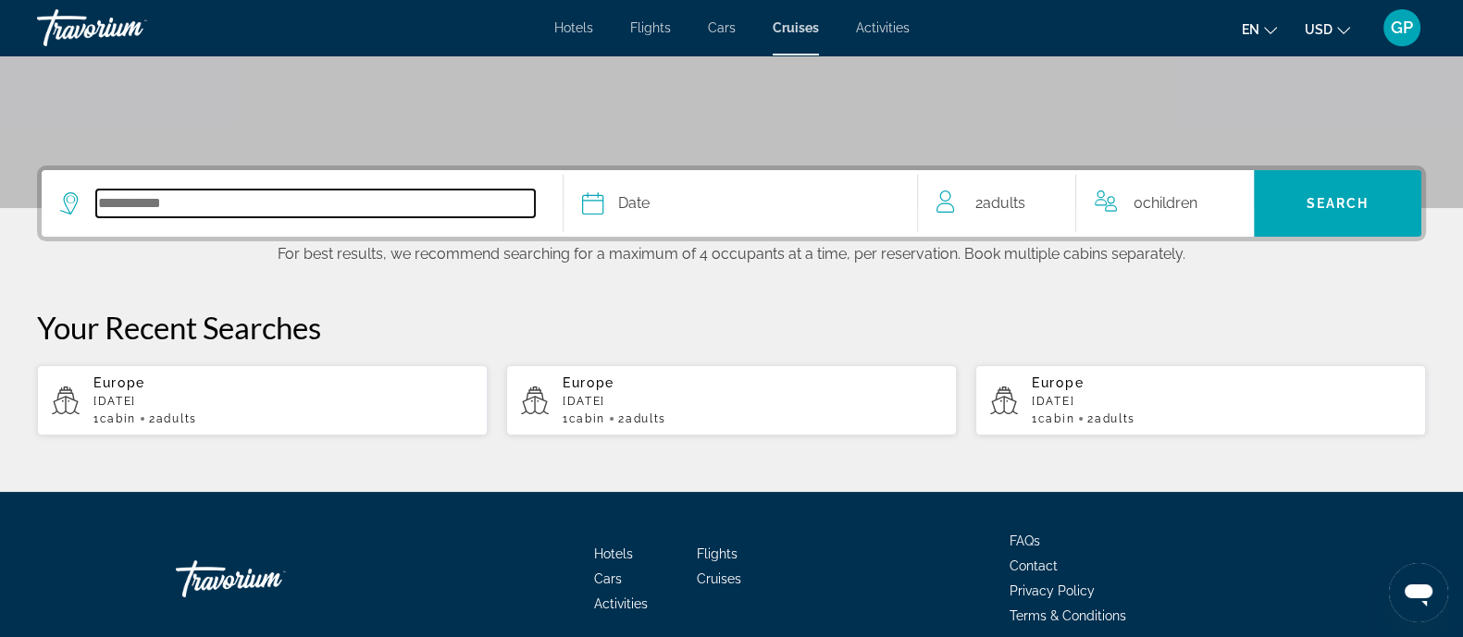
click at [311, 216] on input "Select cruise destination" at bounding box center [315, 204] width 439 height 28
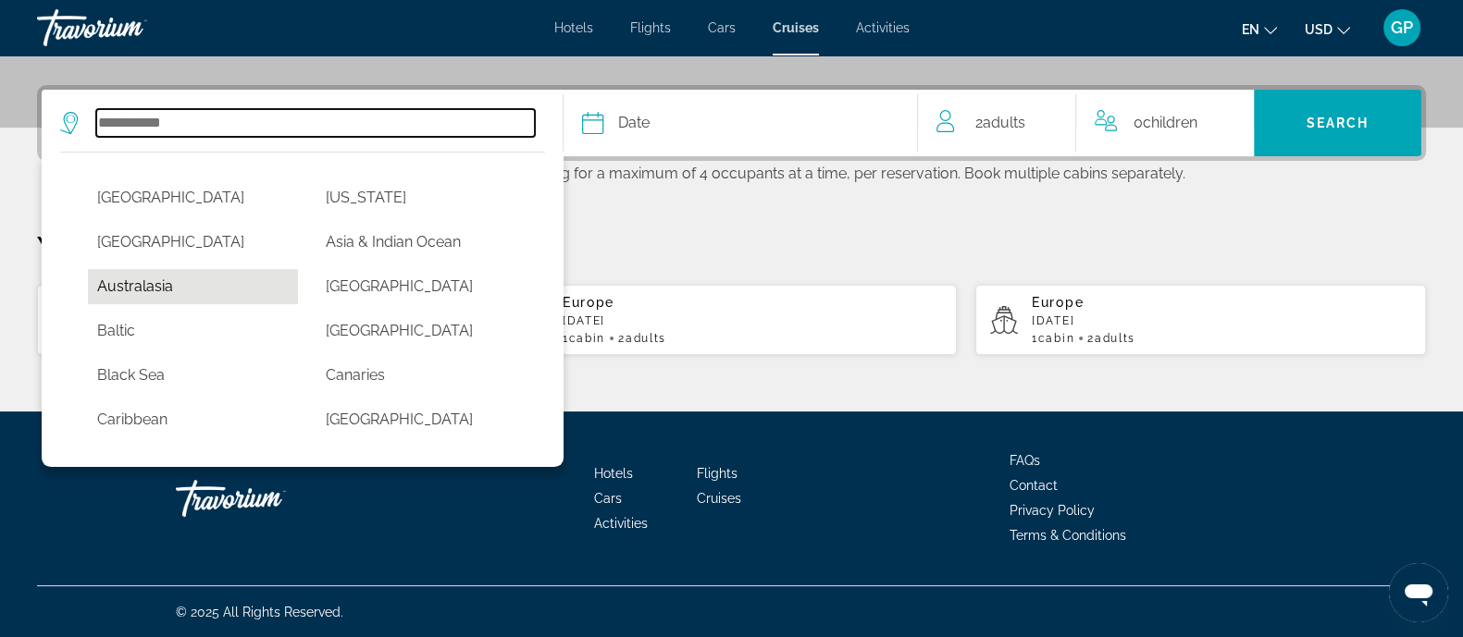
scroll to position [115, 0]
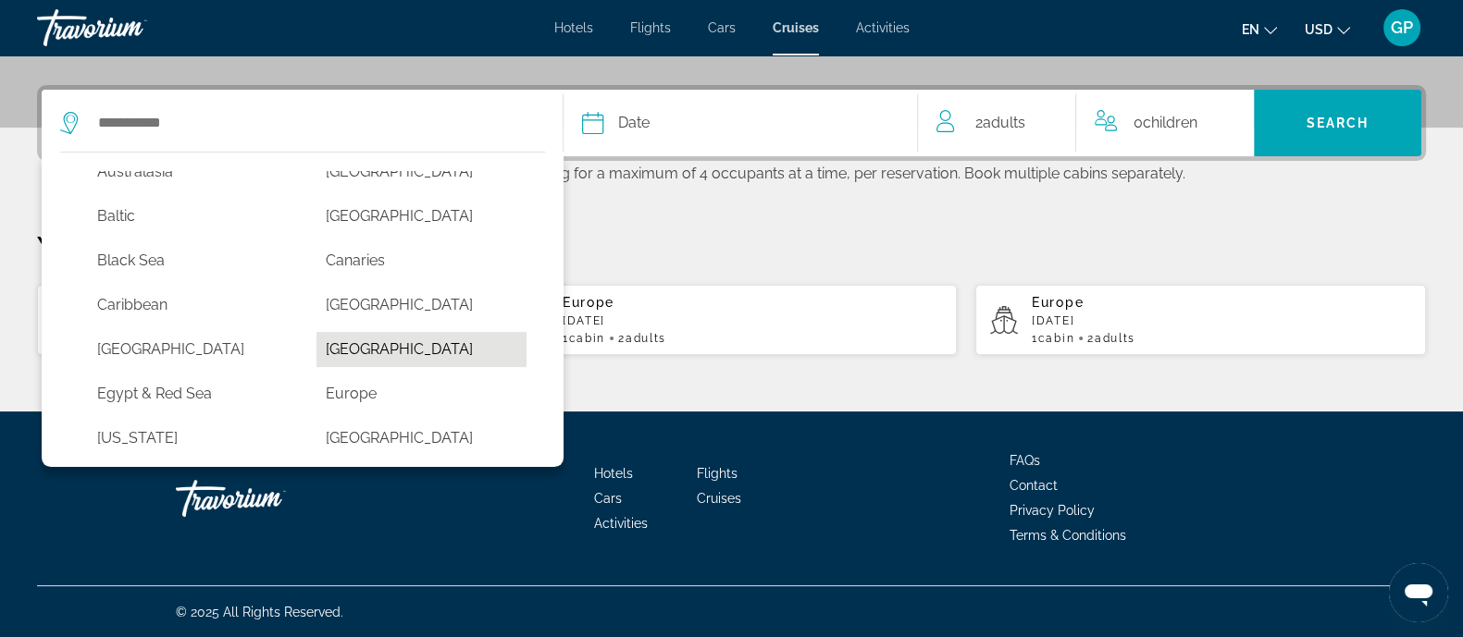
click at [361, 349] on button "[GEOGRAPHIC_DATA]" at bounding box center [421, 349] width 210 height 35
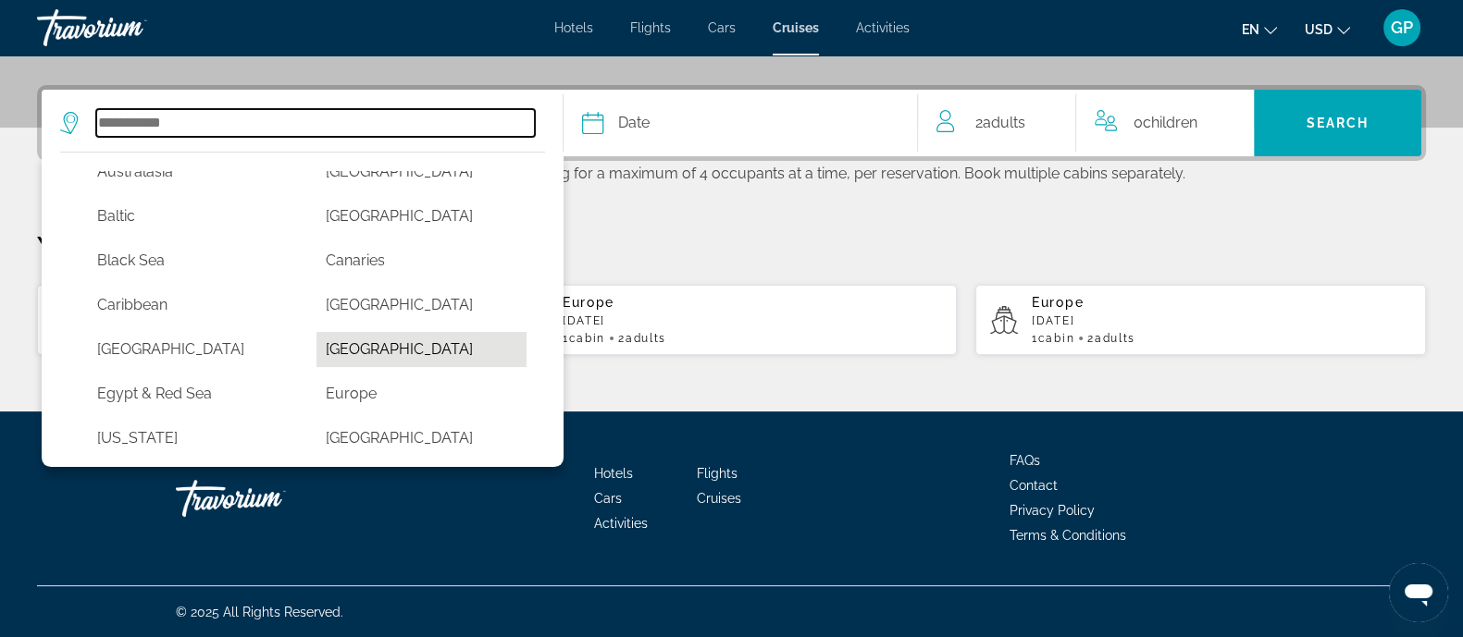
type input "**********"
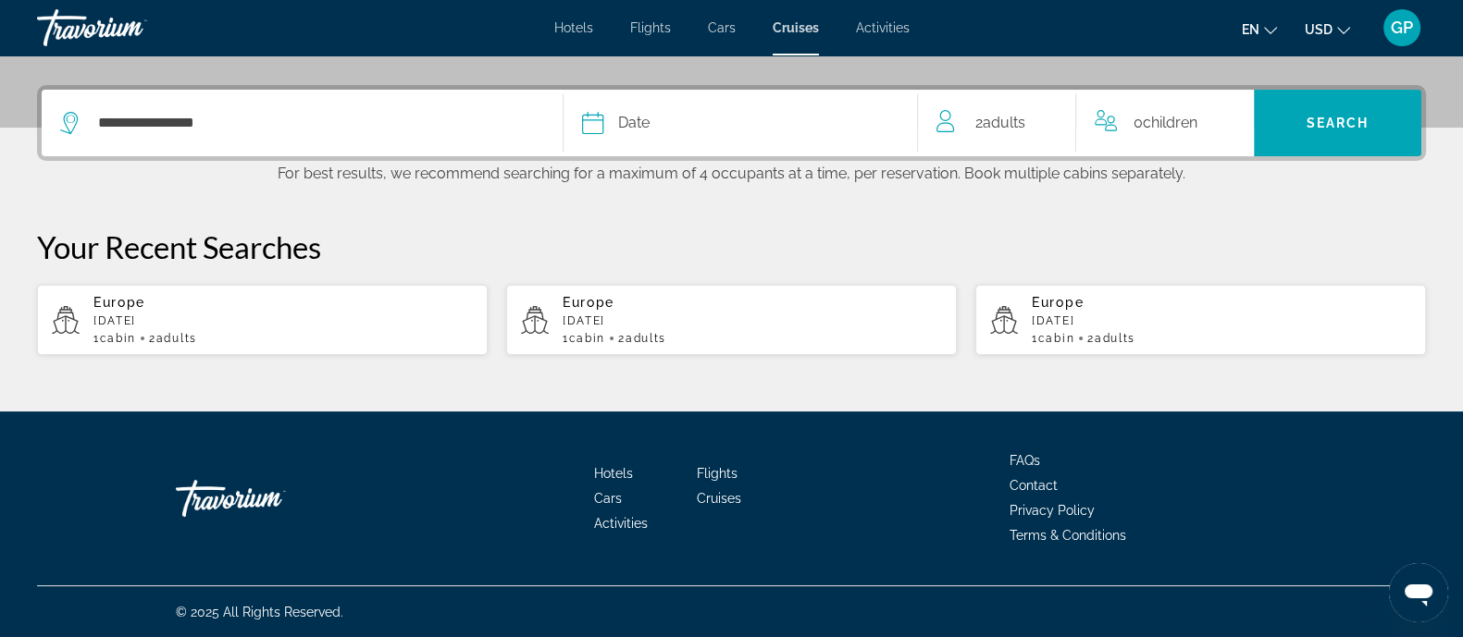
click at [649, 125] on span "Date" at bounding box center [633, 123] width 31 height 26
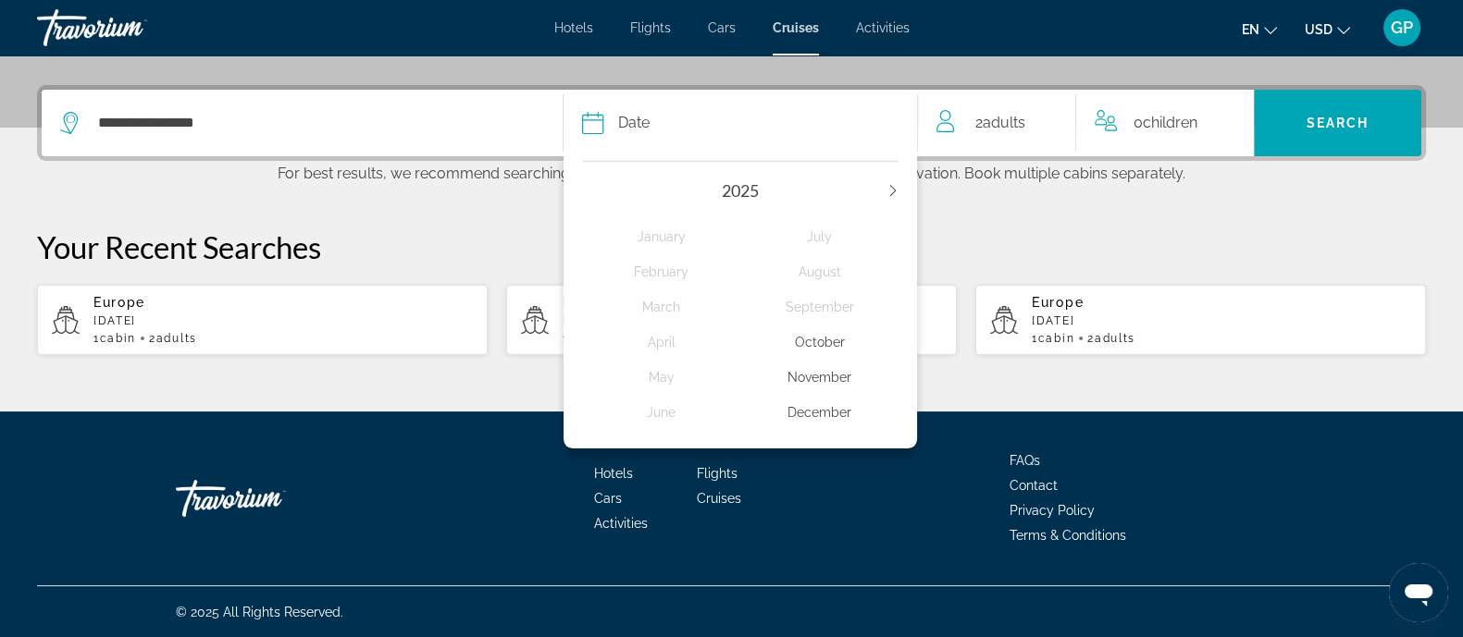
click at [885, 192] on div "2025" at bounding box center [740, 190] width 316 height 20
click at [897, 191] on icon "Next year" at bounding box center [892, 190] width 11 height 11
click at [637, 262] on div "February" at bounding box center [661, 271] width 158 height 33
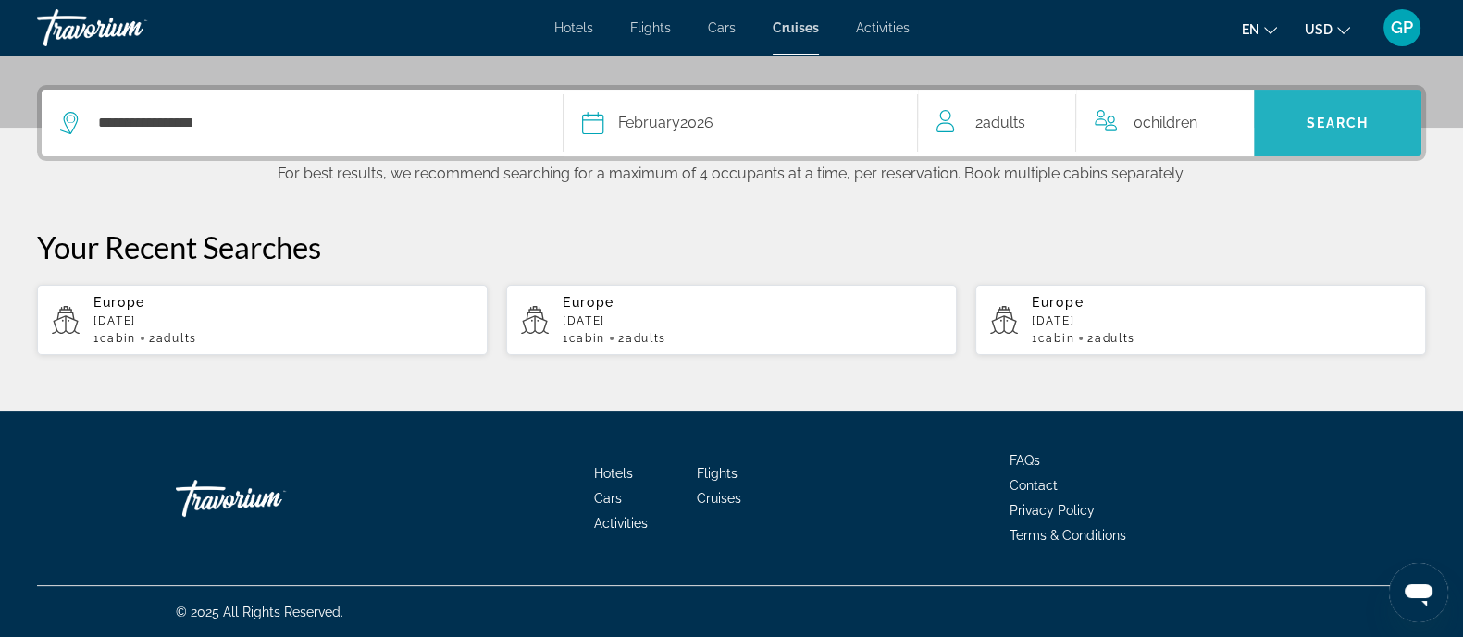
click at [1308, 119] on span "Search" at bounding box center [1337, 123] width 63 height 15
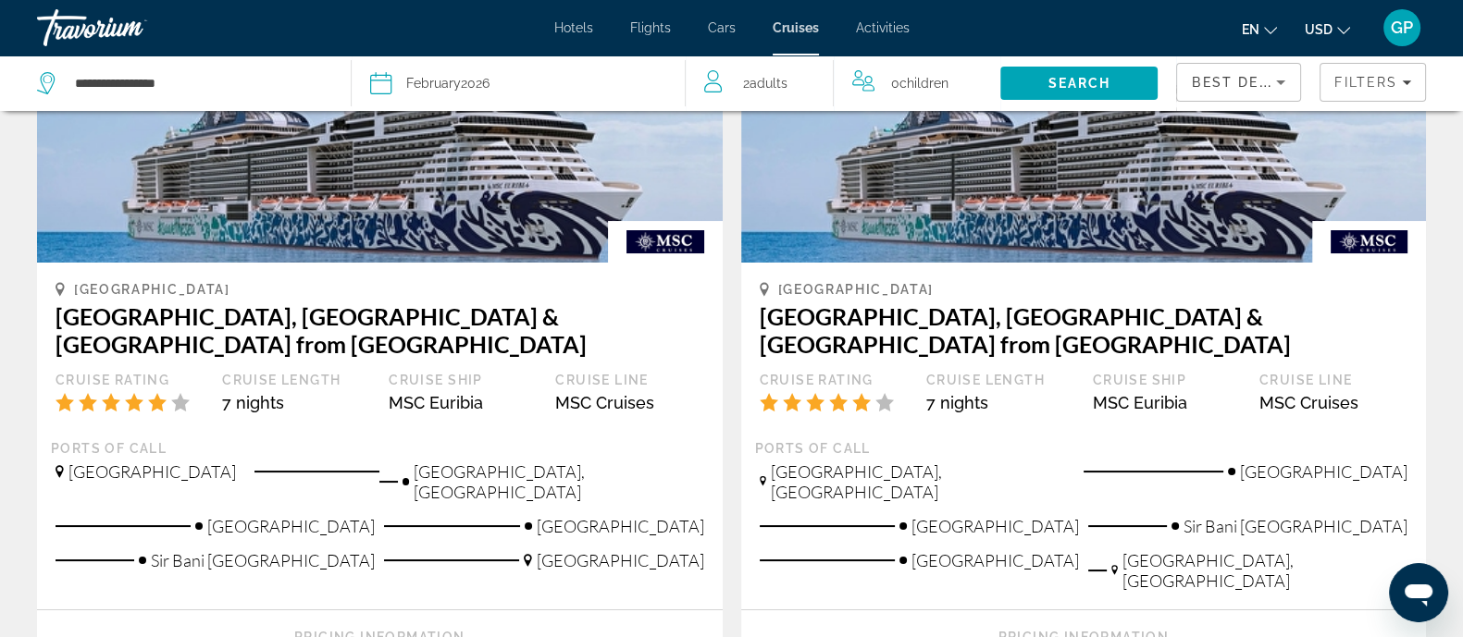
scroll to position [462, 0]
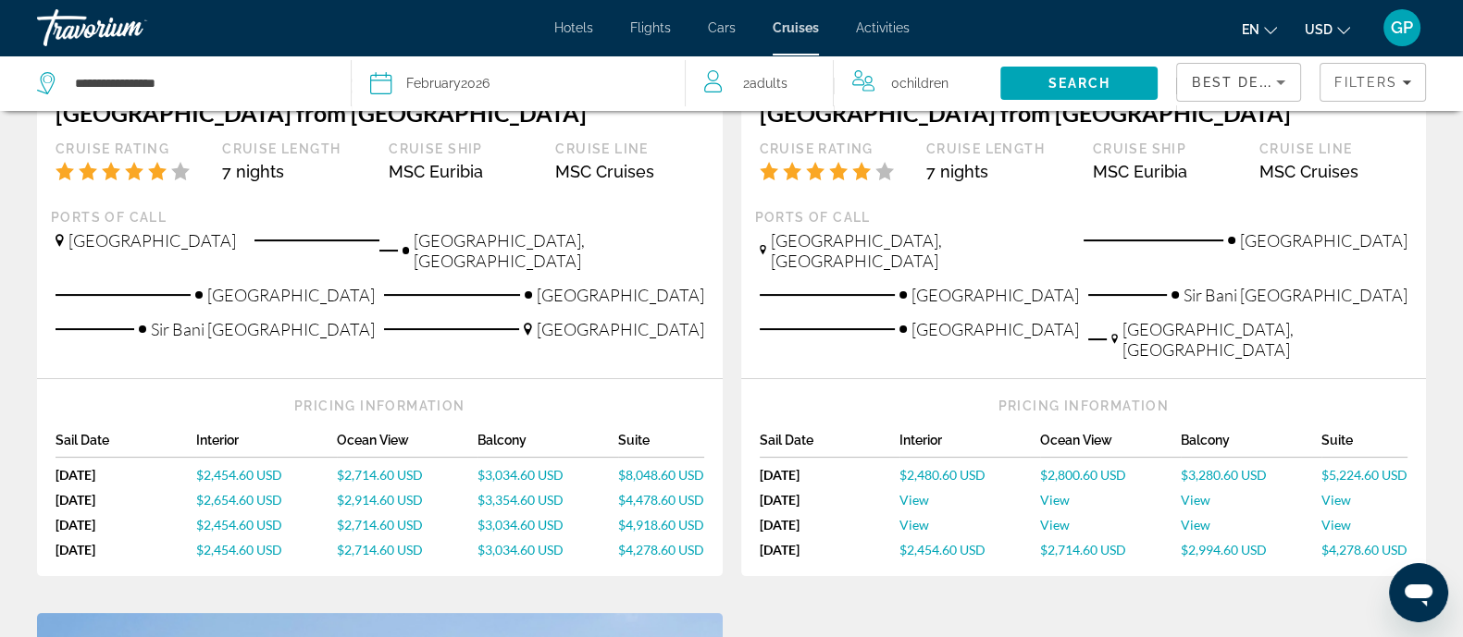
click at [495, 467] on span "$3,034.60 USD" at bounding box center [520, 475] width 86 height 16
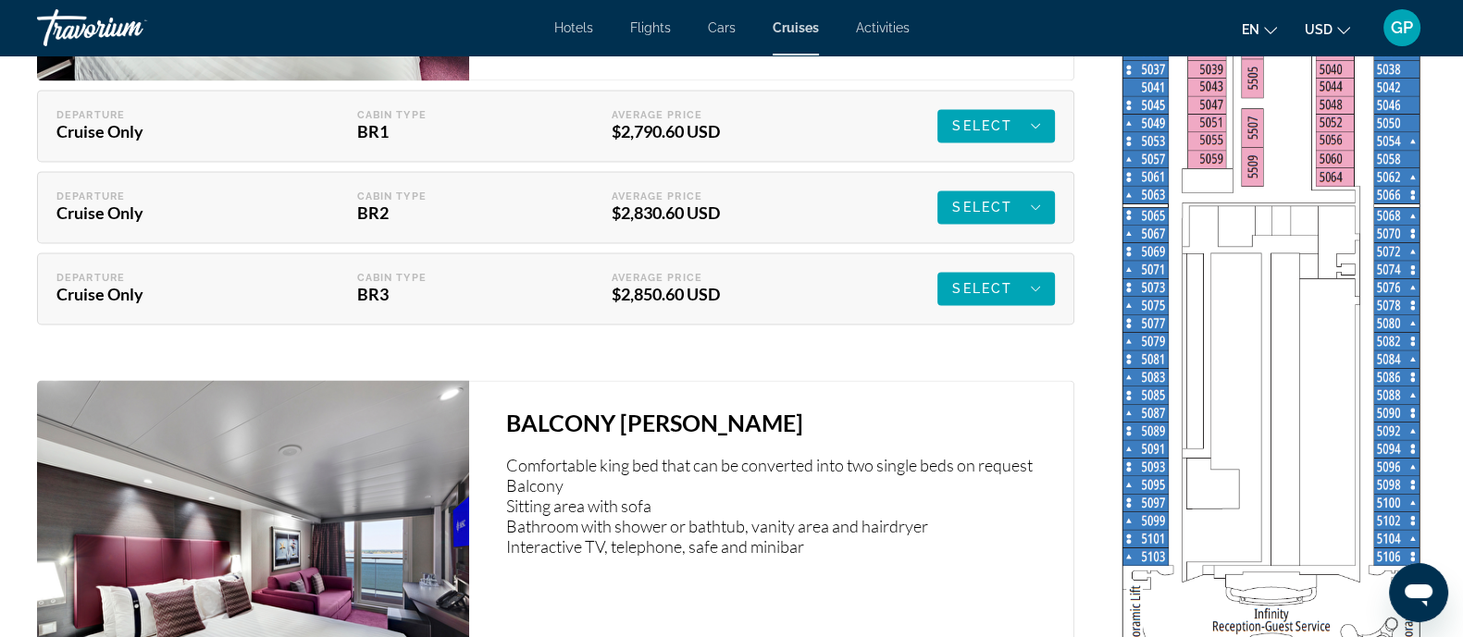
scroll to position [3237, 0]
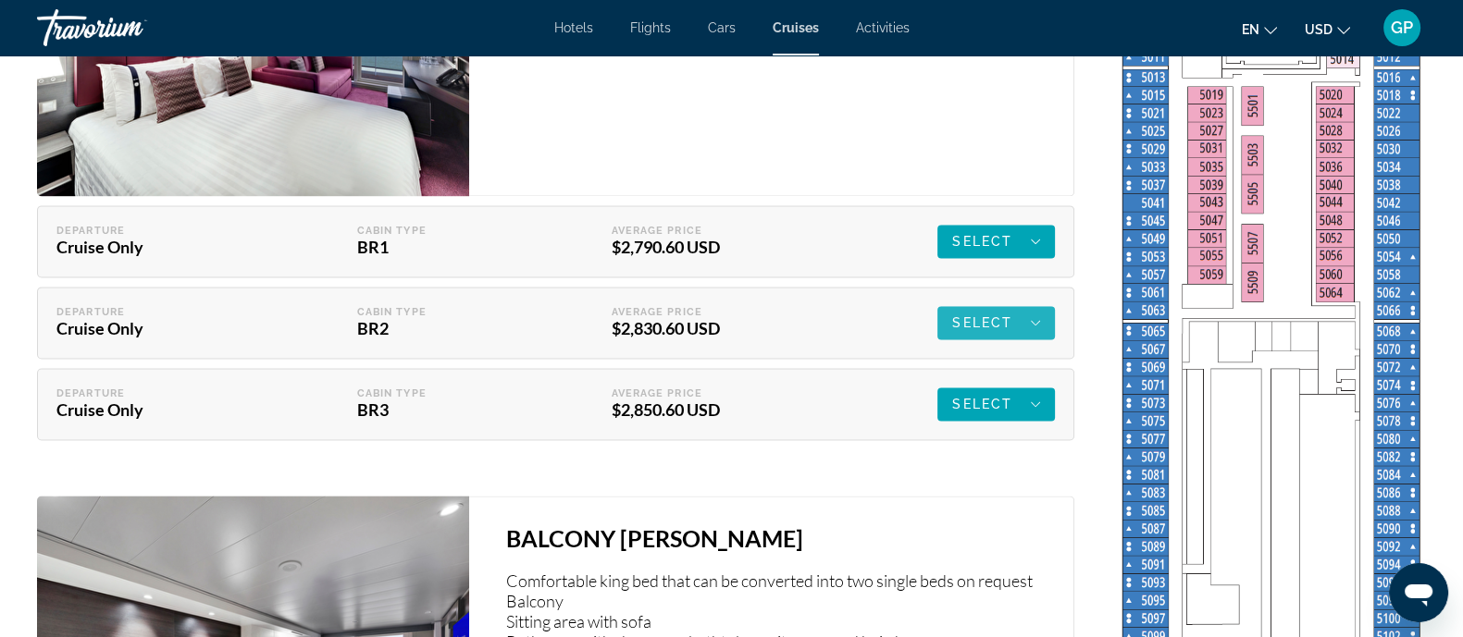
click at [1041, 312] on span "Main content" at bounding box center [995, 323] width 117 height 44
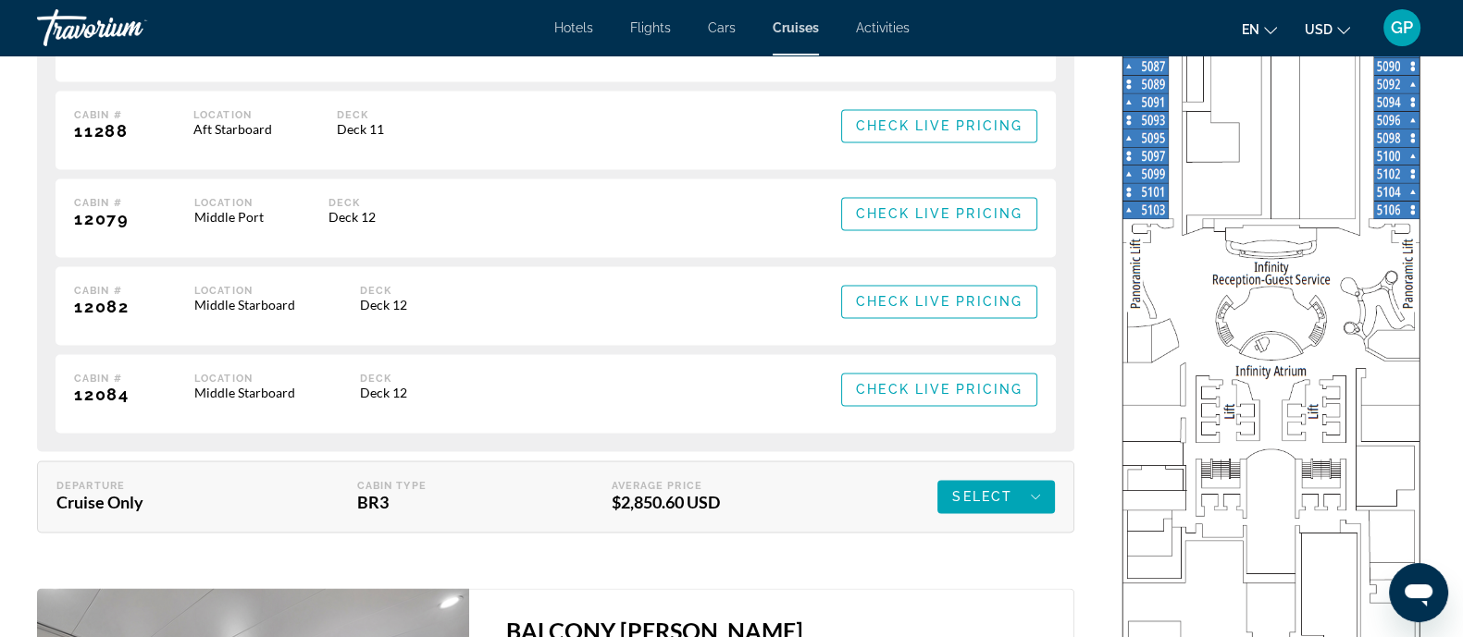
scroll to position [3584, 0]
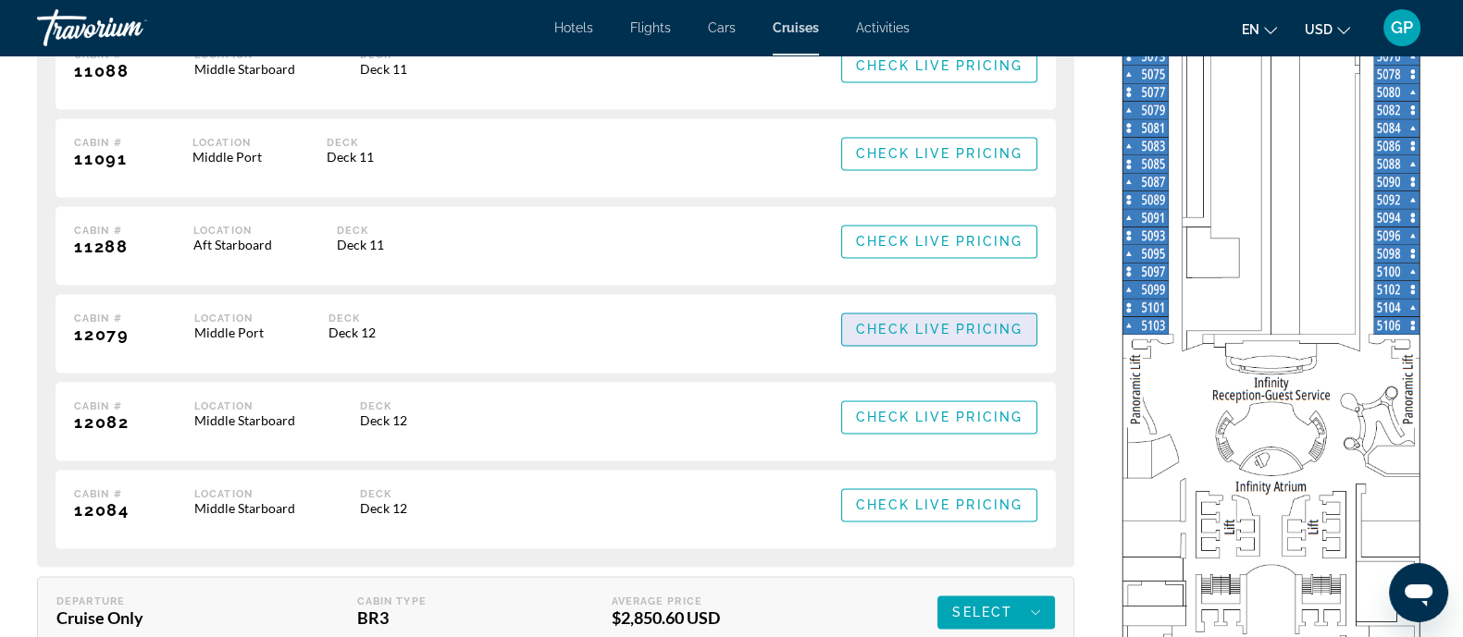
click at [941, 328] on span "Check Live Pricing" at bounding box center [939, 329] width 167 height 15
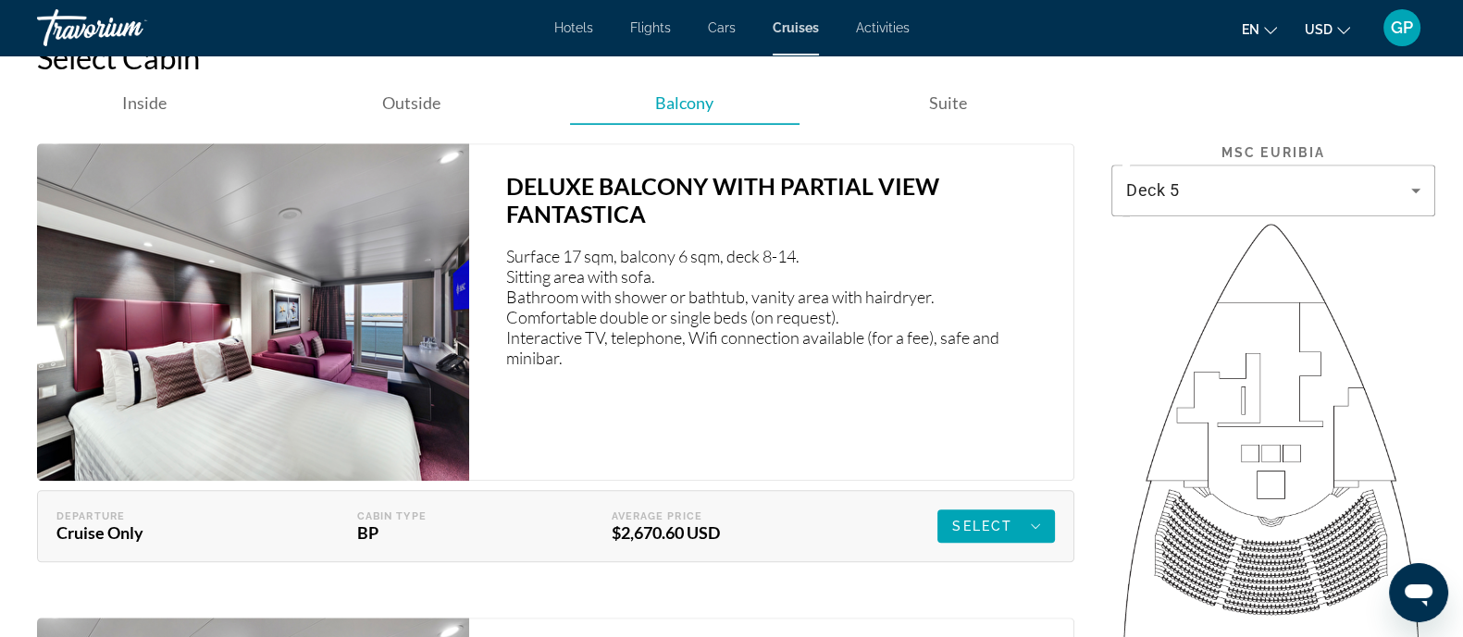
scroll to position [2361, 0]
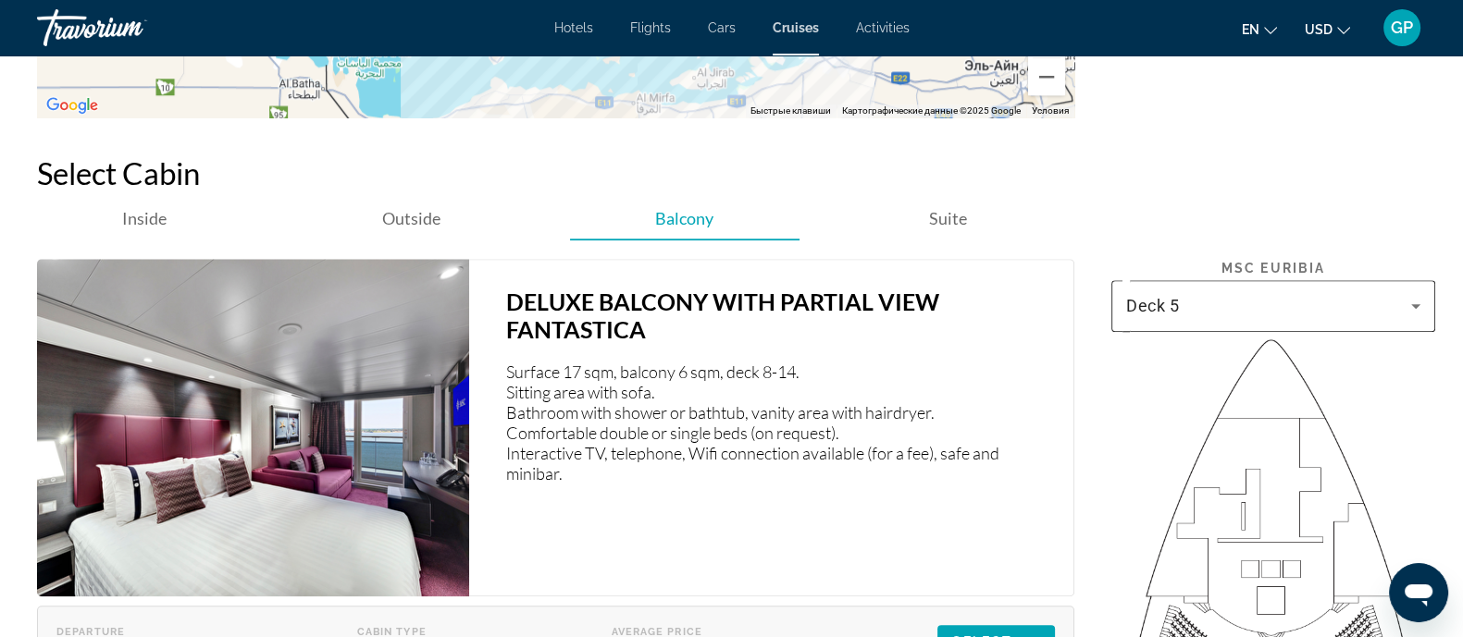
click at [1307, 305] on div "Deck 5" at bounding box center [1268, 306] width 285 height 22
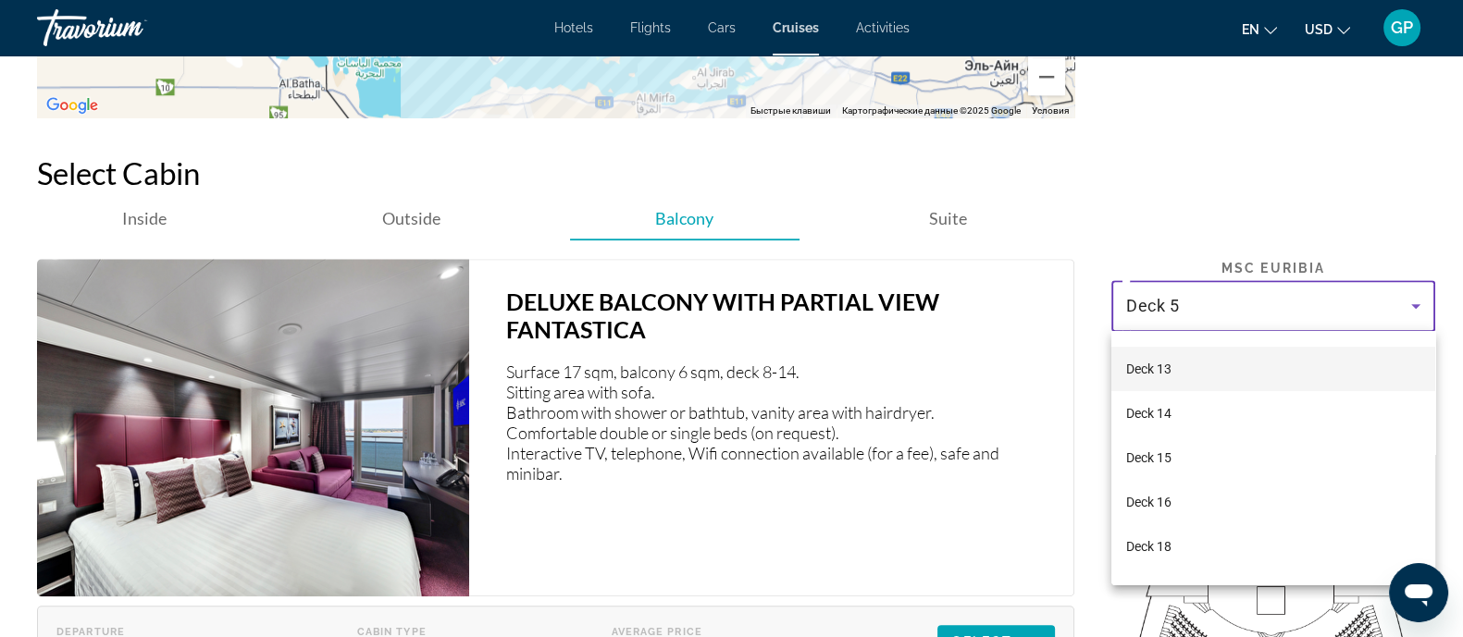
scroll to position [230, 0]
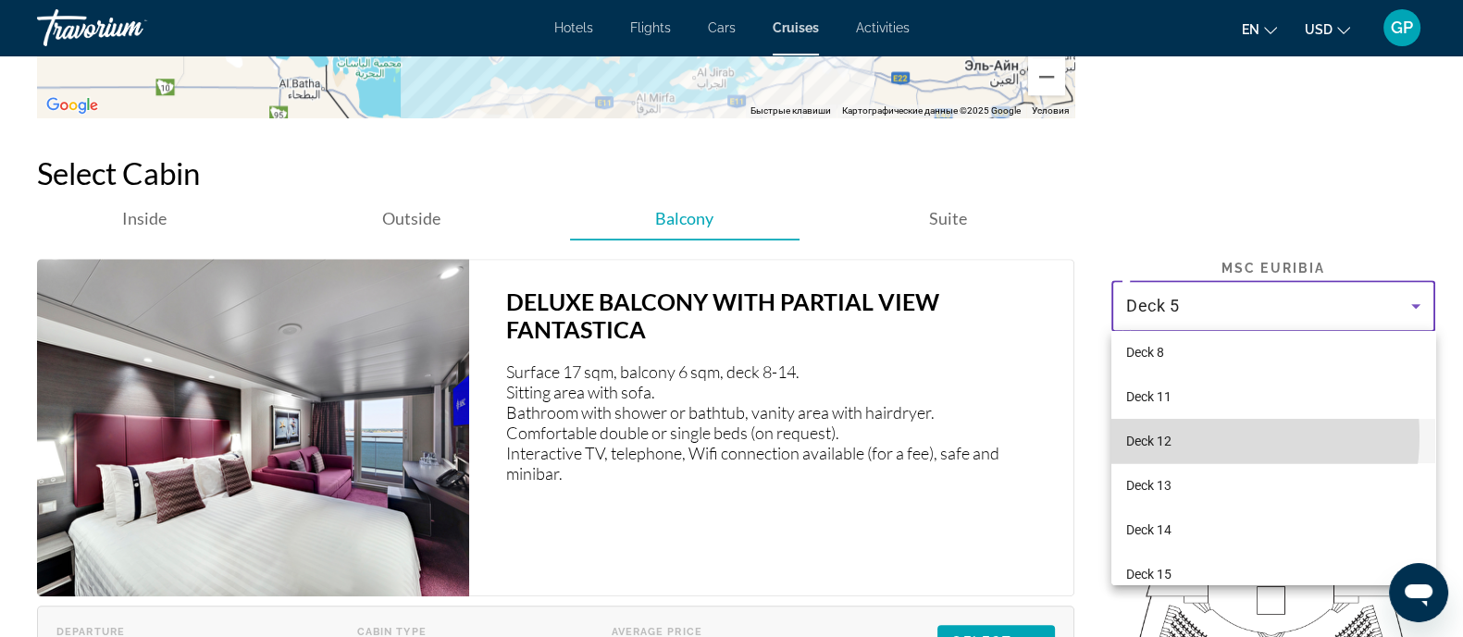
click at [1189, 435] on mat-option "Deck 12" at bounding box center [1273, 441] width 324 height 44
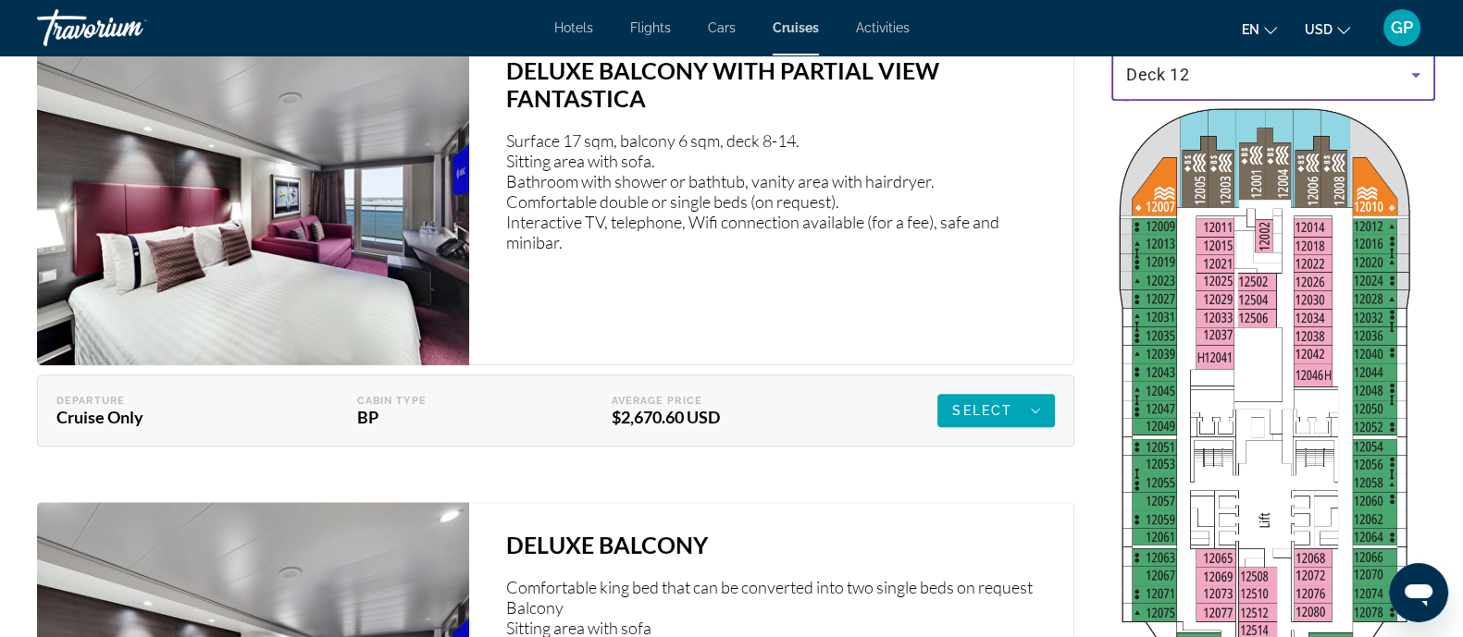
scroll to position [2477, 0]
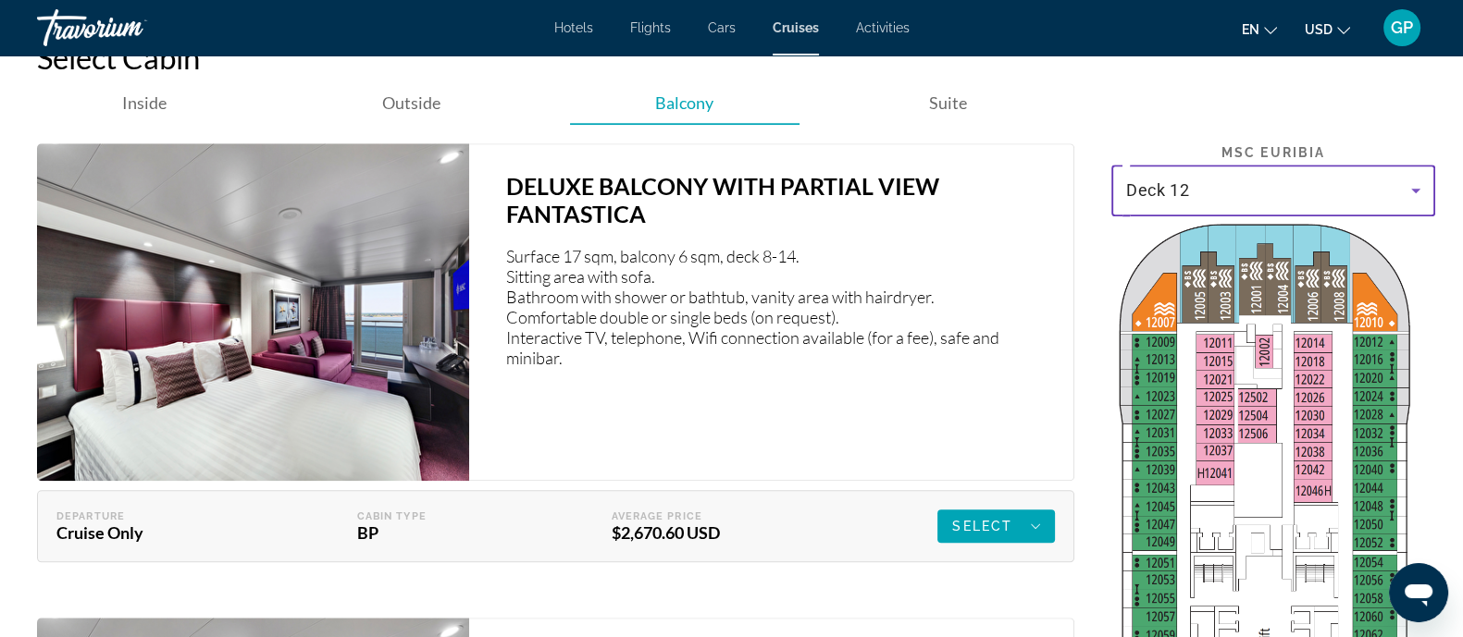
click at [1206, 200] on div "Deck 12" at bounding box center [1268, 190] width 285 height 22
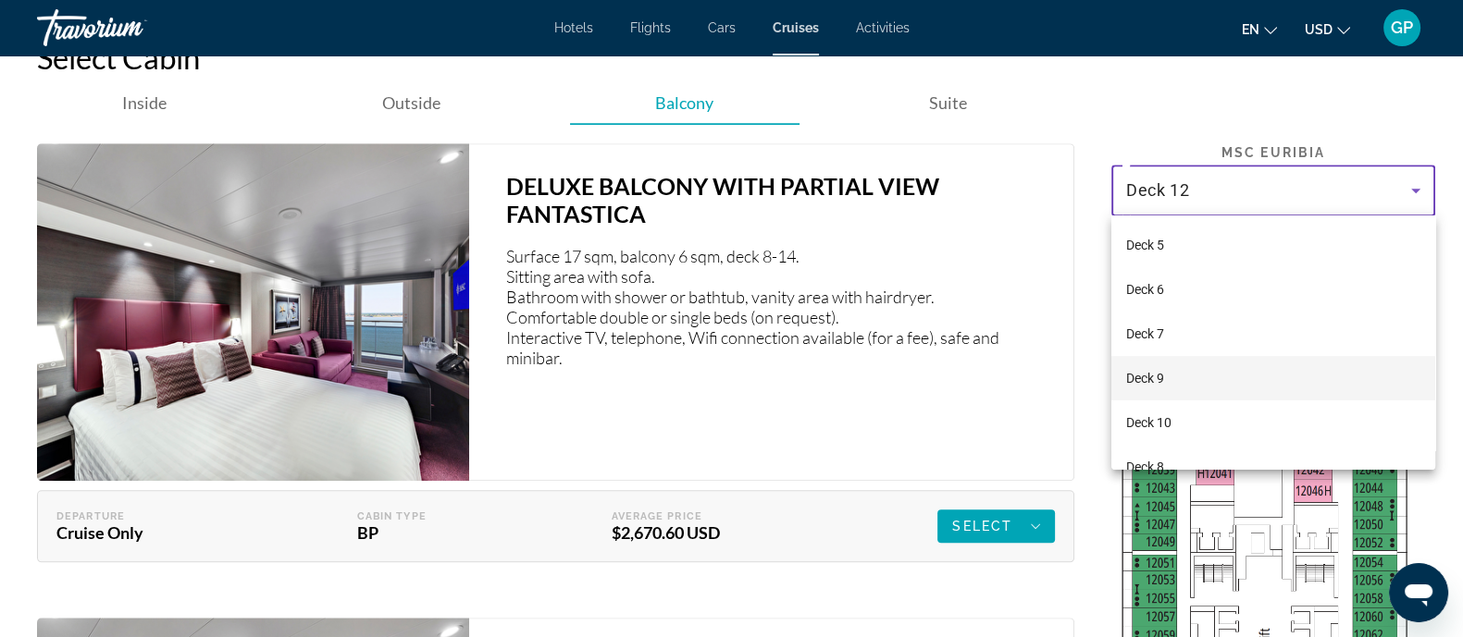
scroll to position [107, 0]
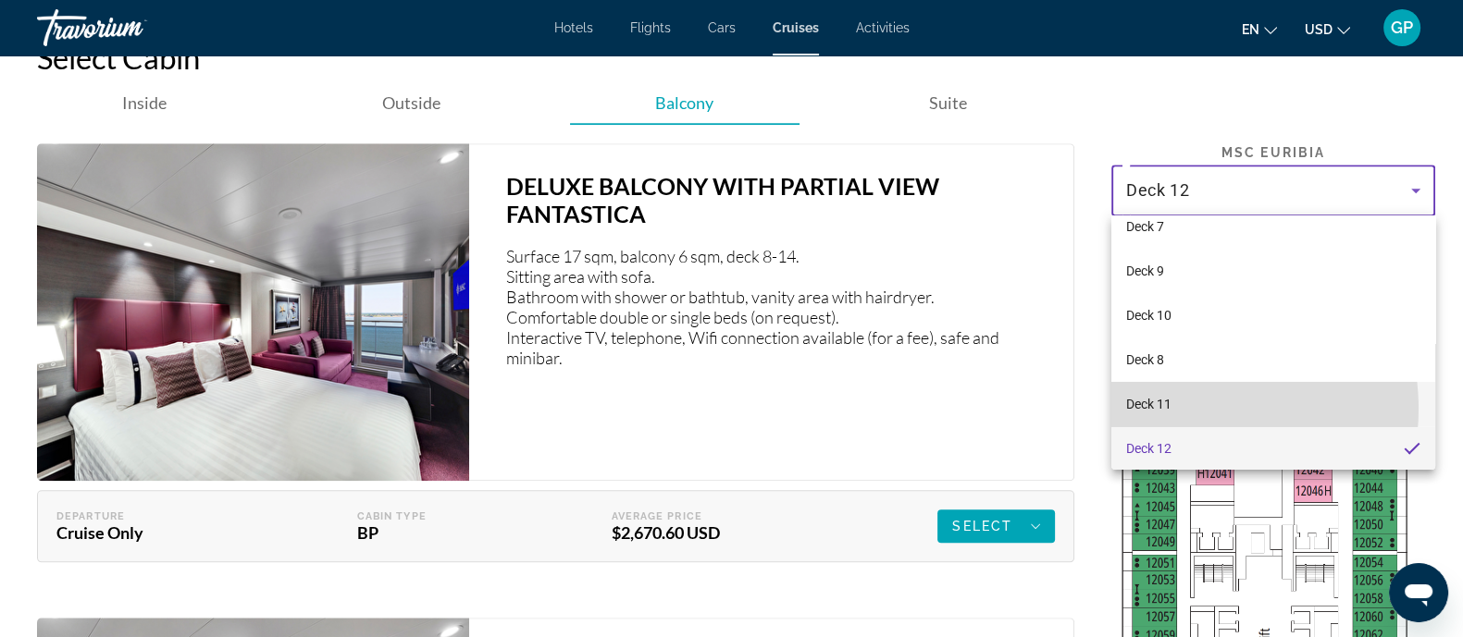
click at [1175, 408] on mat-option "Deck 11" at bounding box center [1273, 404] width 324 height 44
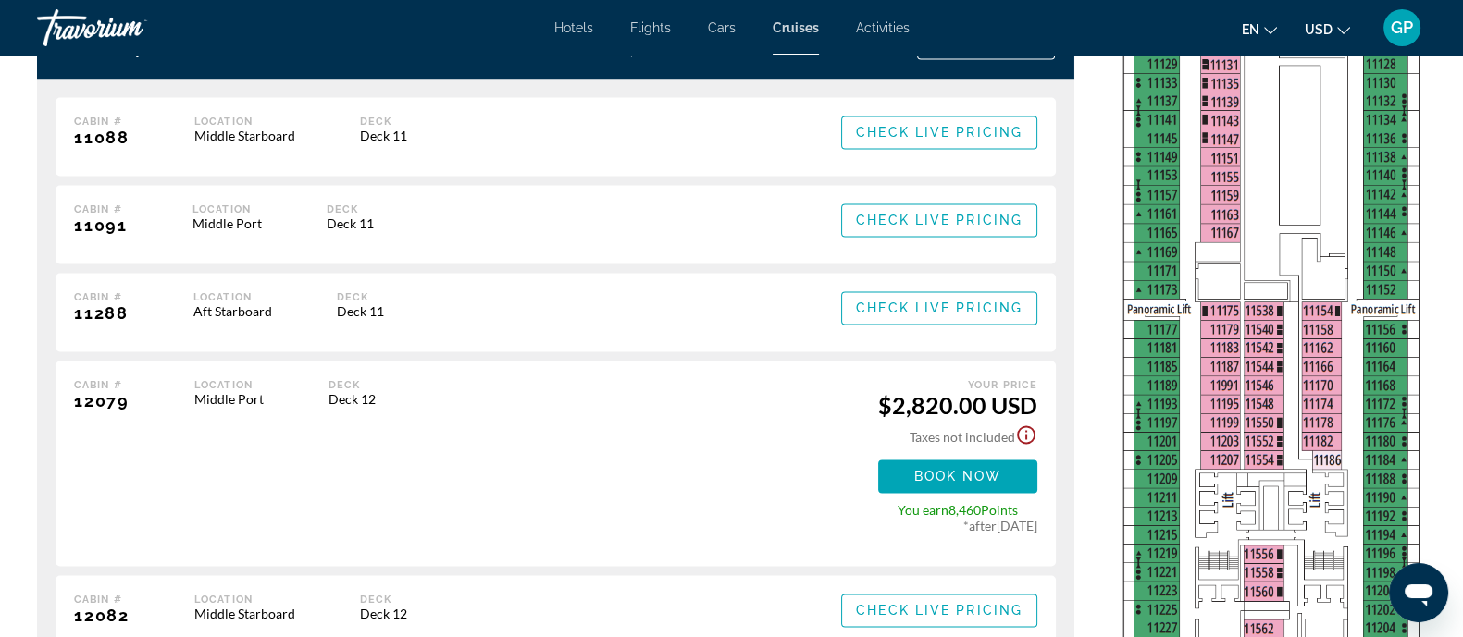
scroll to position [3633, 0]
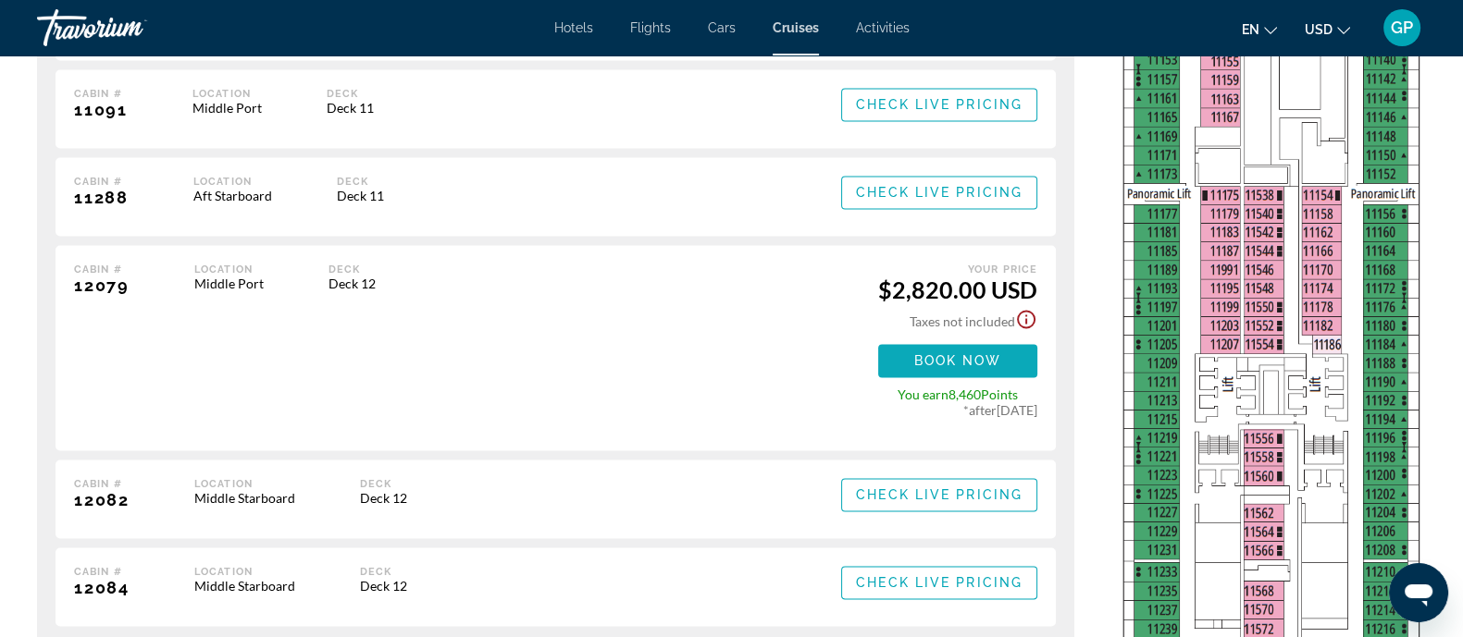
click at [976, 354] on span "Book now" at bounding box center [958, 360] width 88 height 15
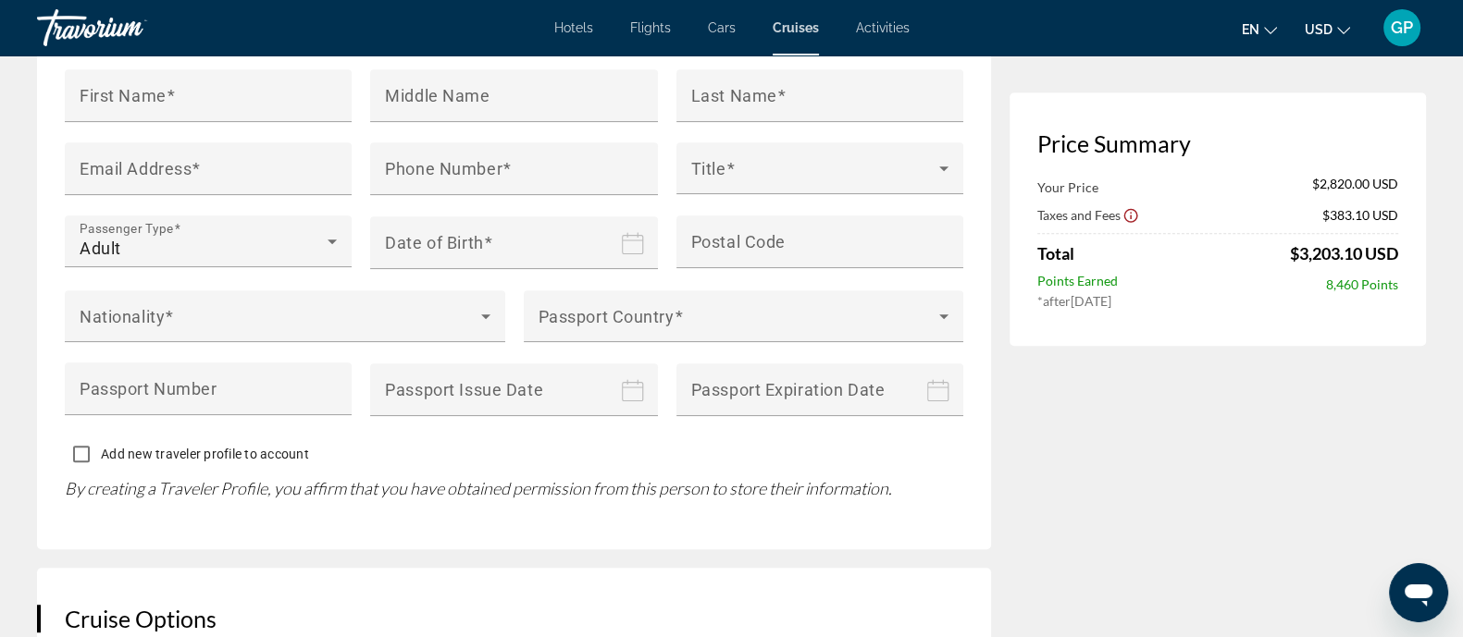
scroll to position [1842, 0]
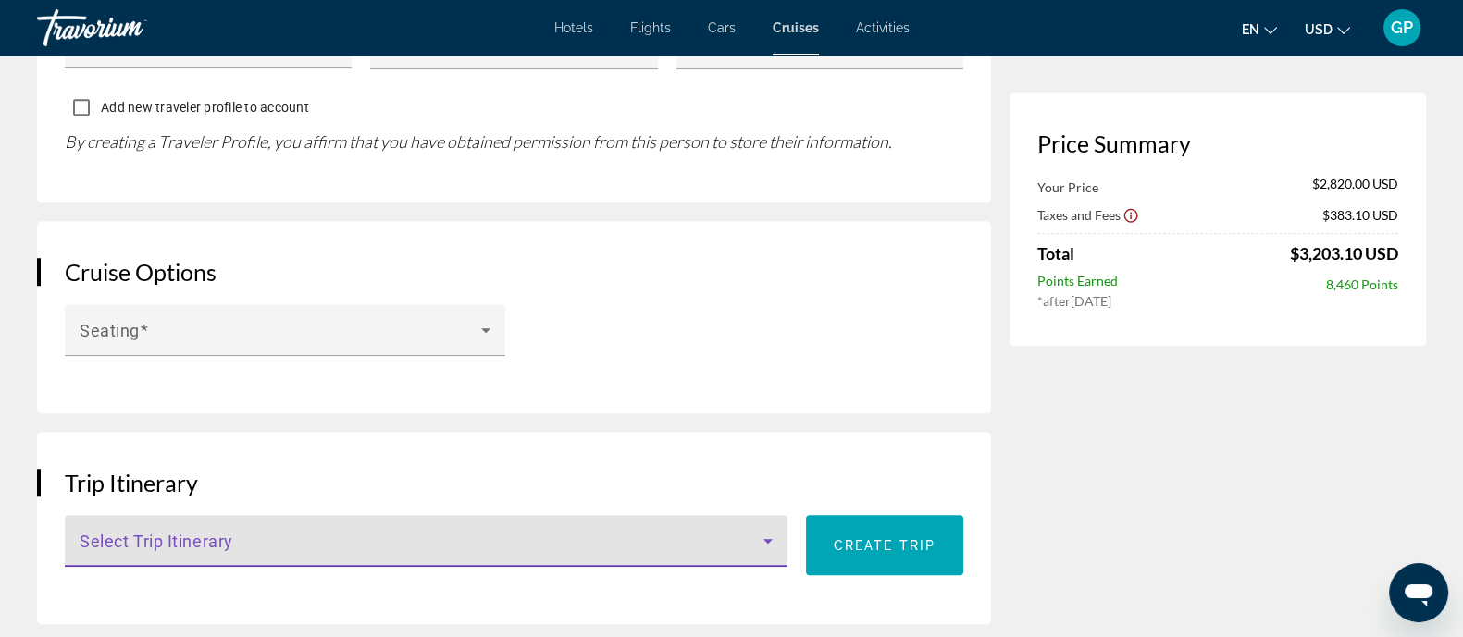
click at [770, 539] on icon "Main content" at bounding box center [767, 541] width 9 height 5
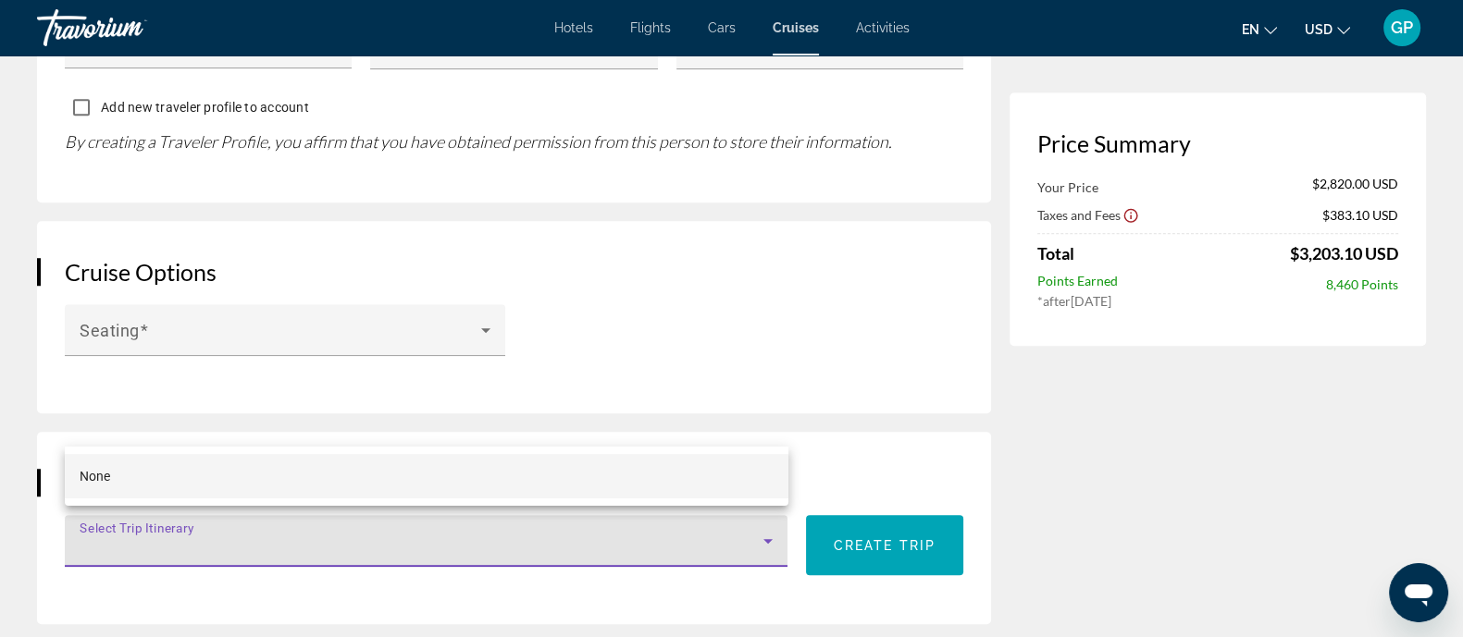
click at [770, 418] on div at bounding box center [731, 318] width 1463 height 637
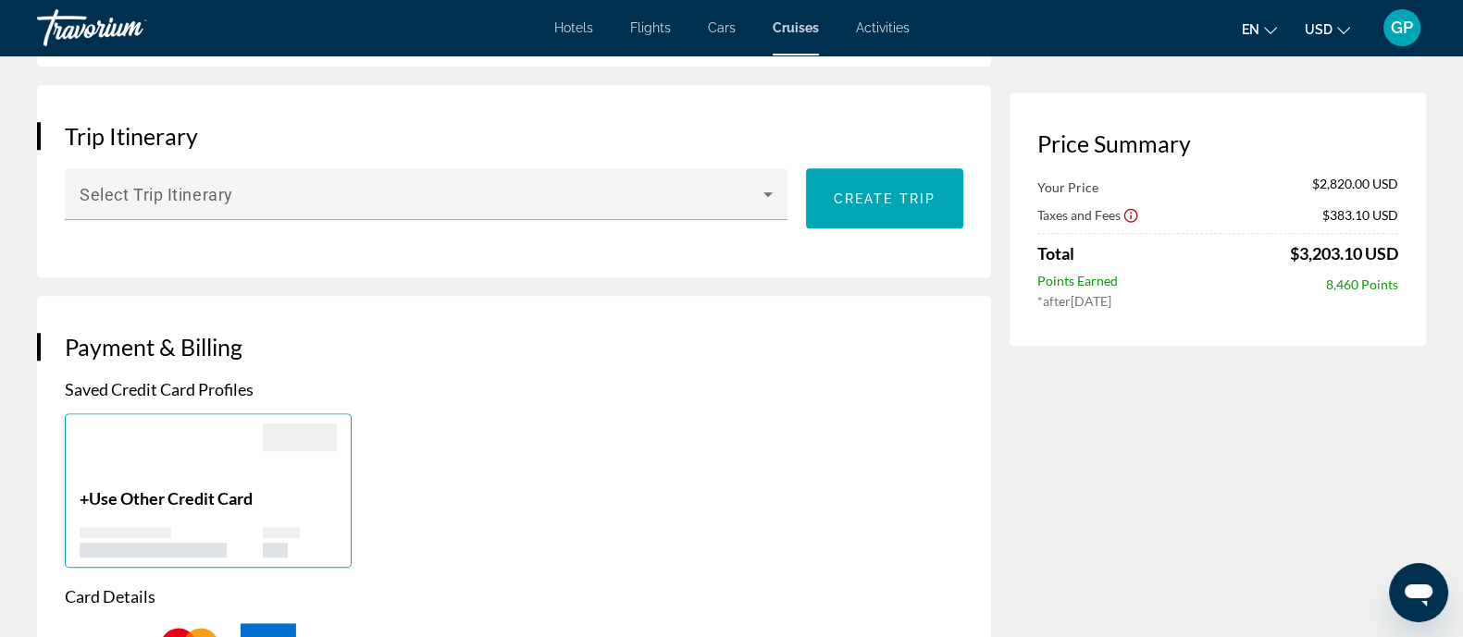
scroll to position [1958, 0]
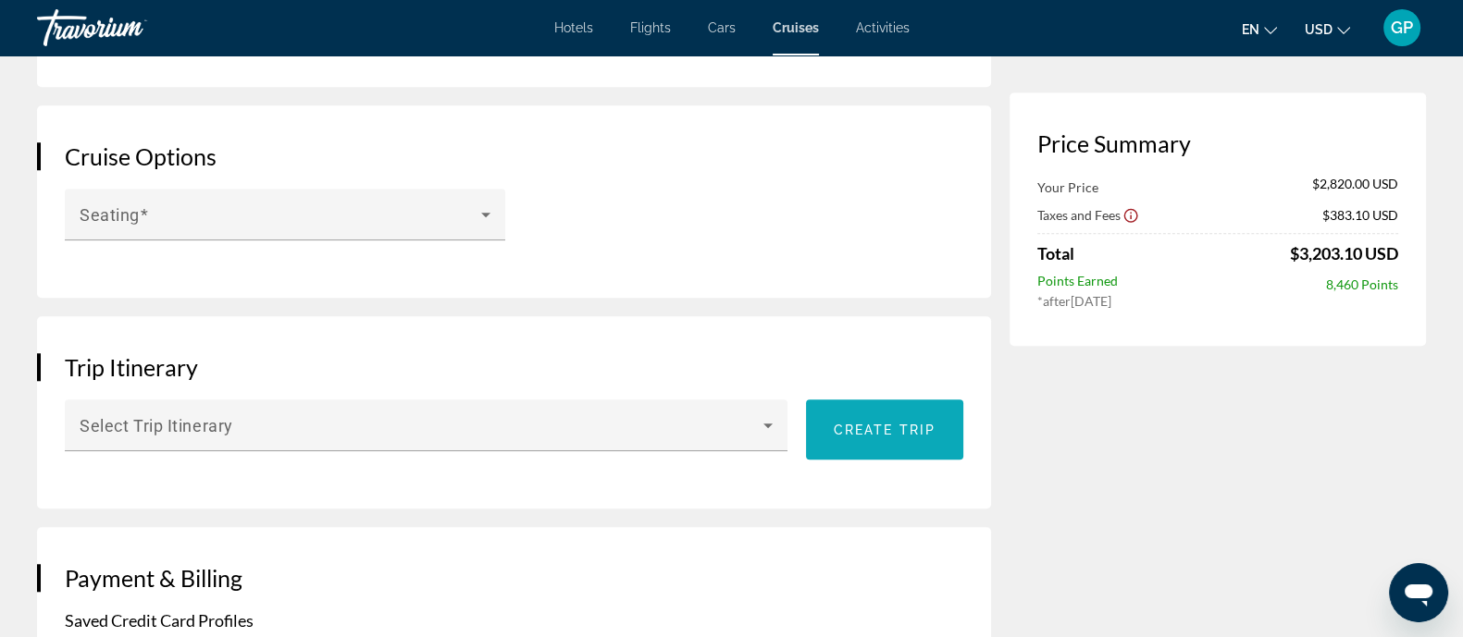
click at [865, 423] on span "Create trip" at bounding box center [885, 430] width 102 height 15
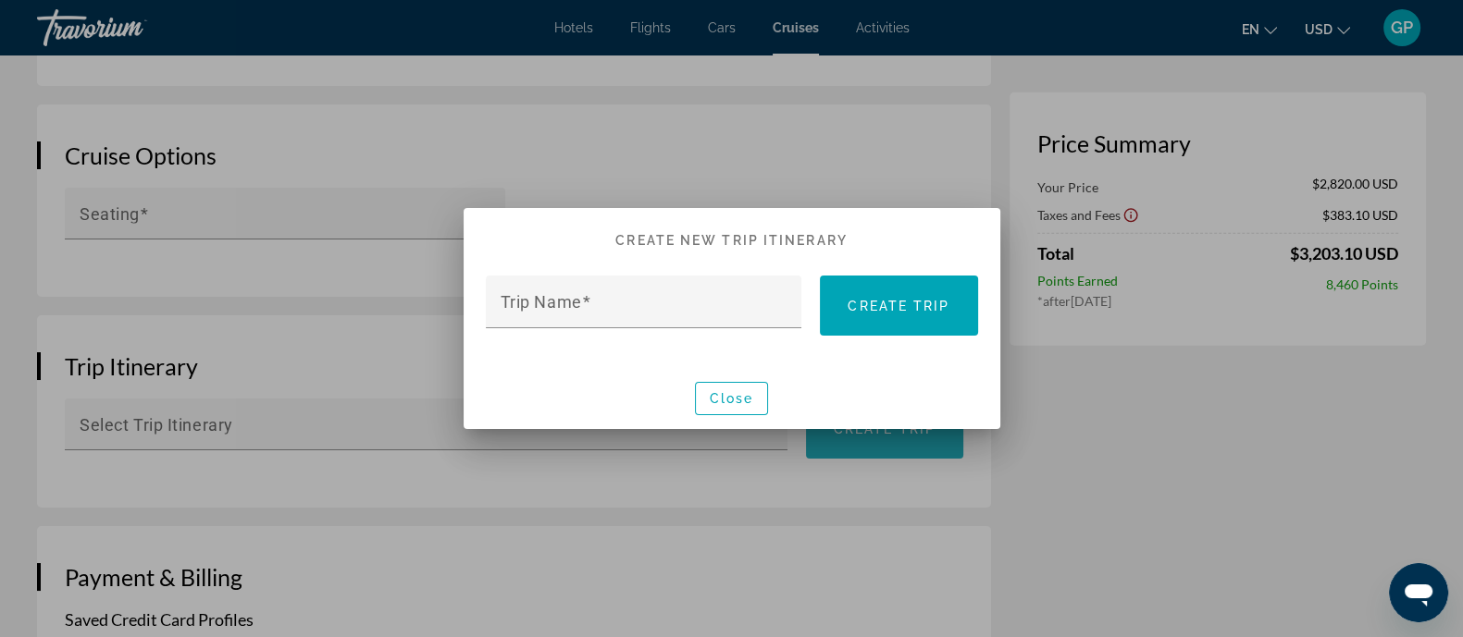
scroll to position [0, 0]
click at [871, 168] on div at bounding box center [731, 318] width 1463 height 637
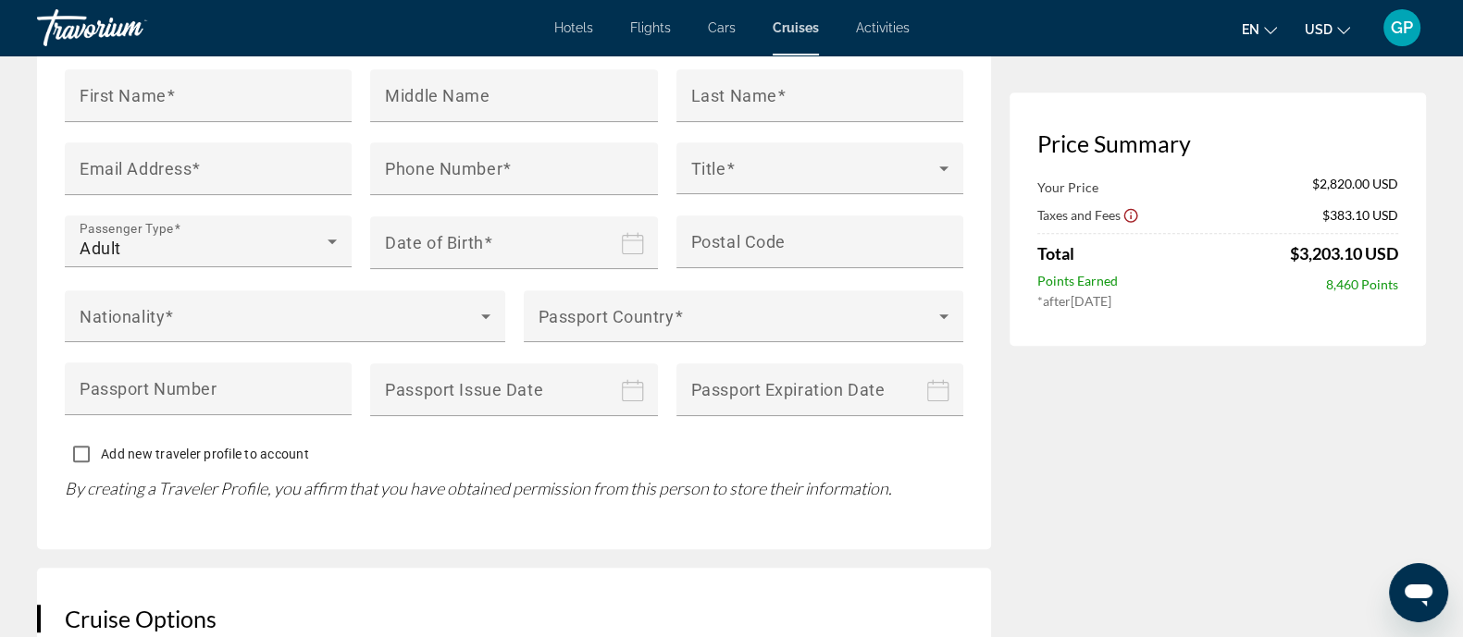
scroll to position [917, 0]
